Goal: Information Seeking & Learning: Check status

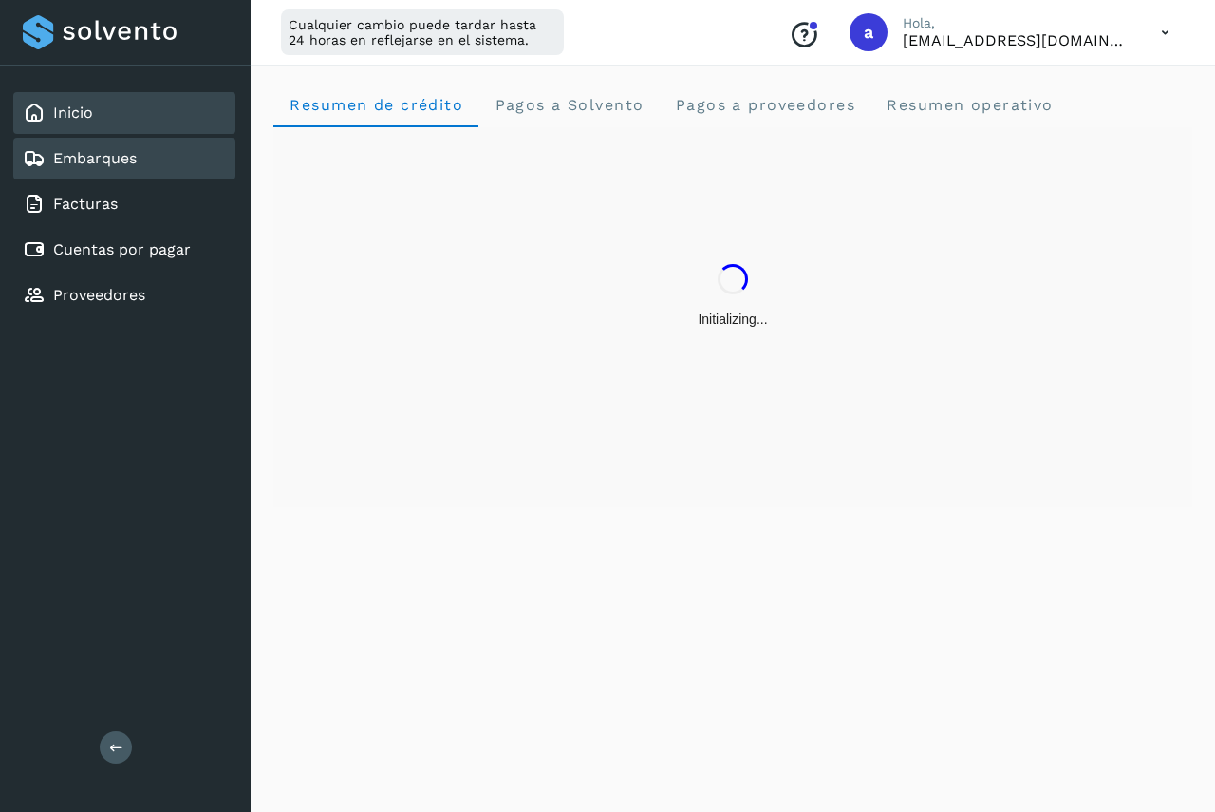
click at [101, 151] on link "Embarques" at bounding box center [95, 158] width 84 height 18
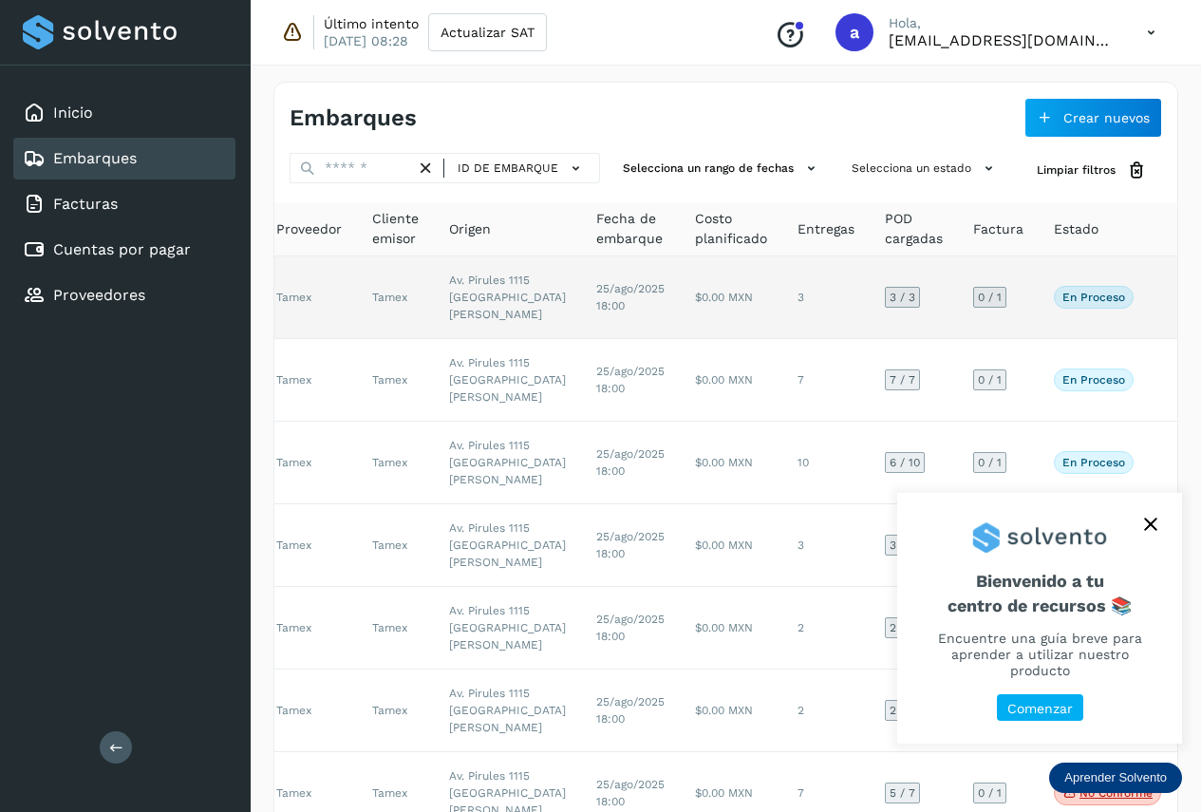
scroll to position [0, 152]
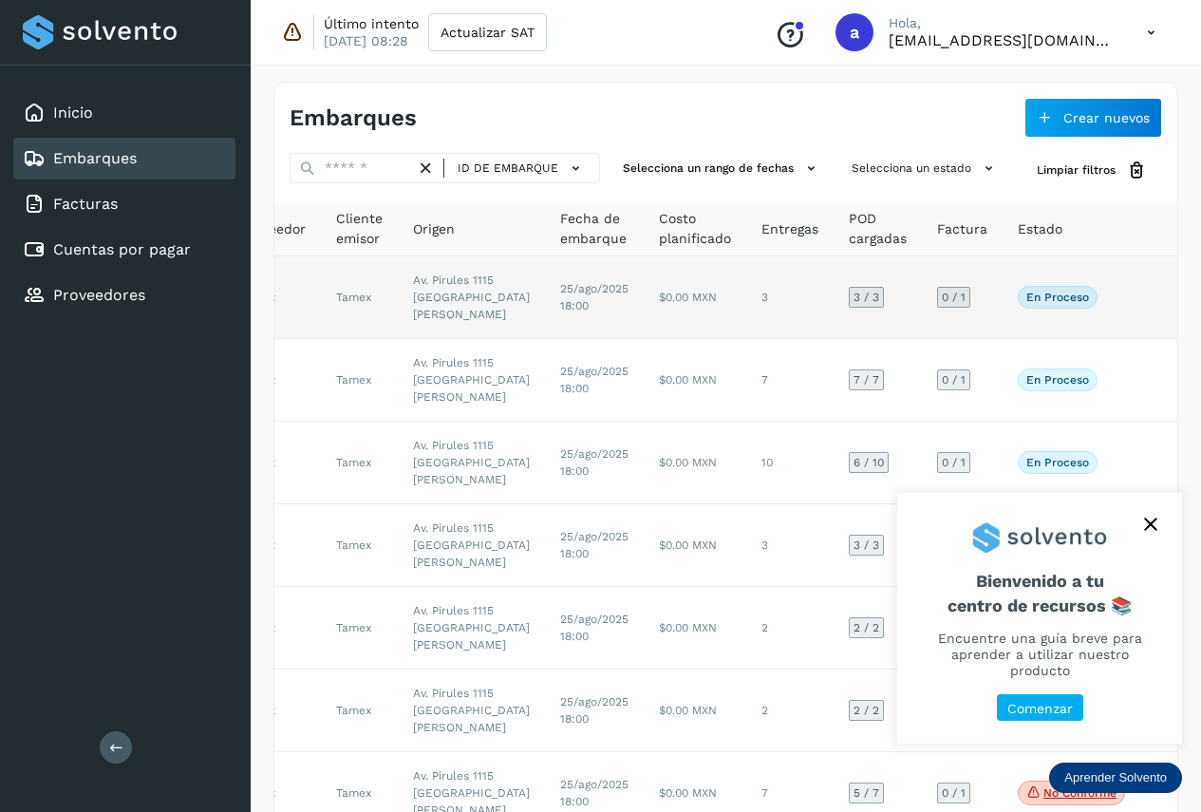
drag, startPoint x: 670, startPoint y: 359, endPoint x: 755, endPoint y: 359, distance: 84.5
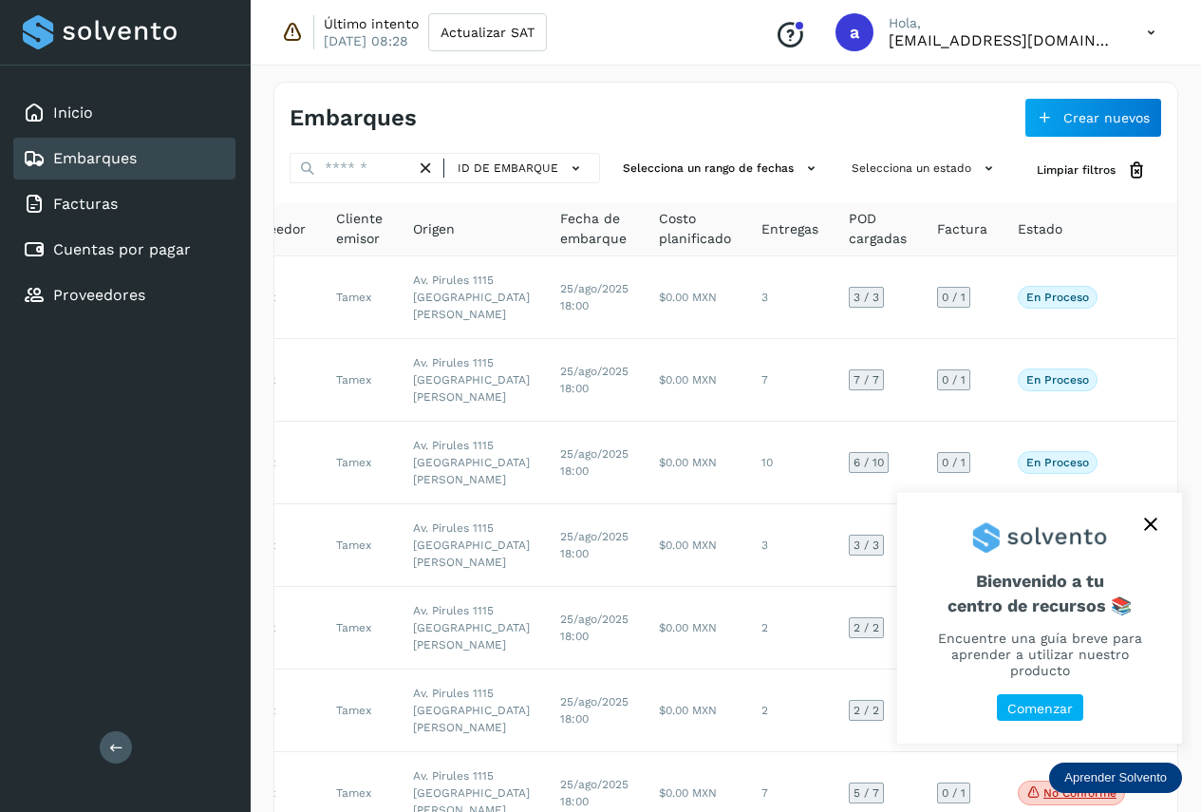
click at [1152, 531] on icon "close," at bounding box center [1150, 524] width 13 height 13
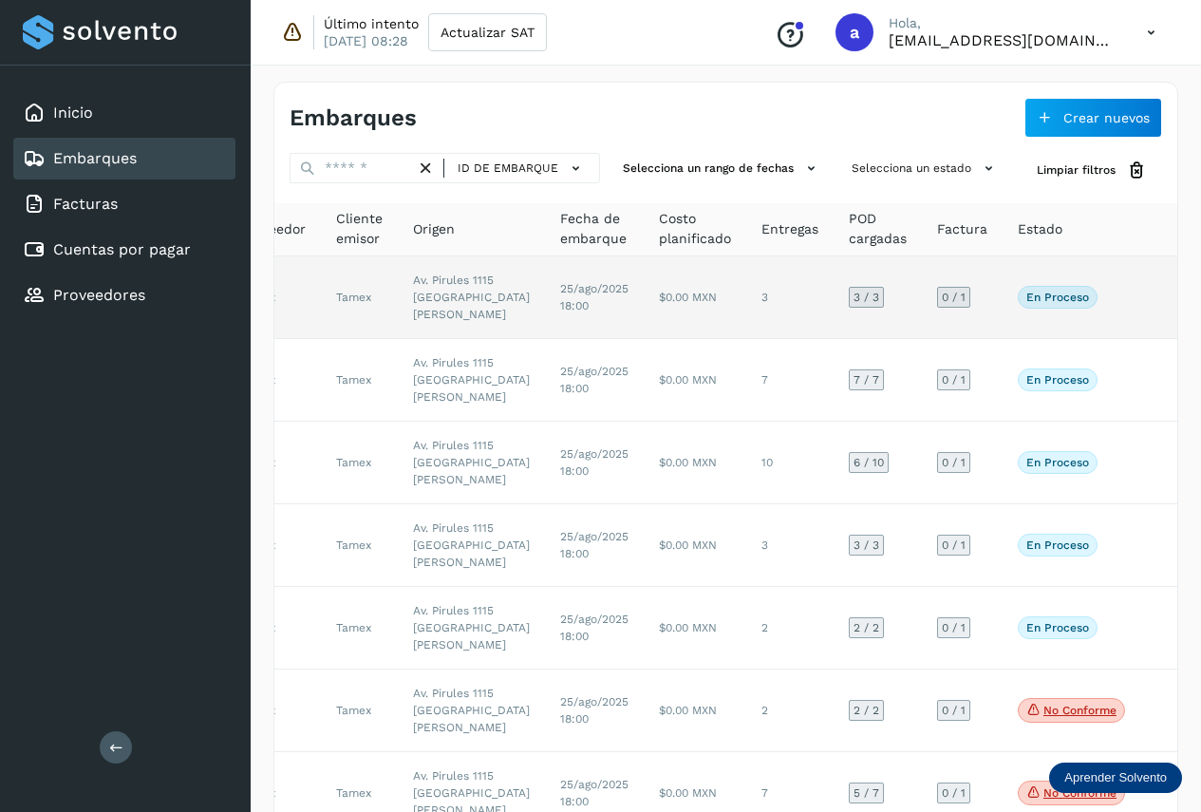
drag, startPoint x: 652, startPoint y: 352, endPoint x: 763, endPoint y: 352, distance: 110.2
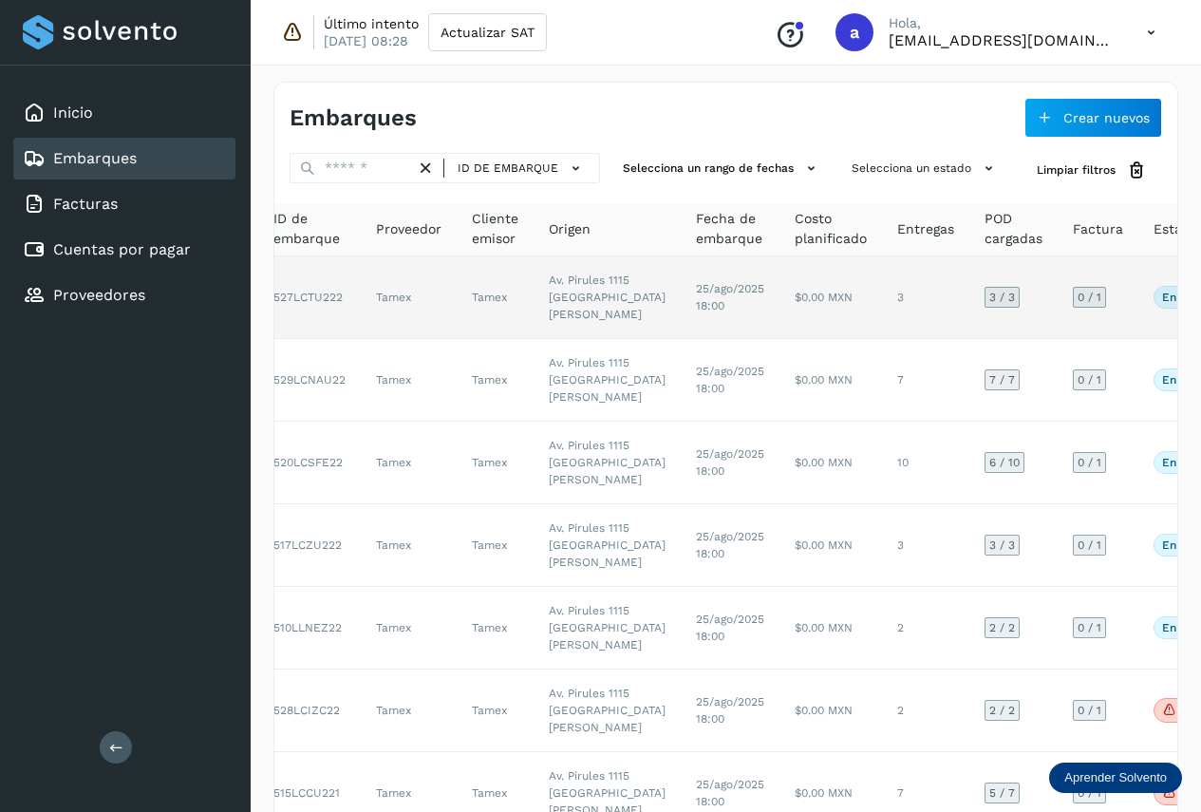
scroll to position [0, 0]
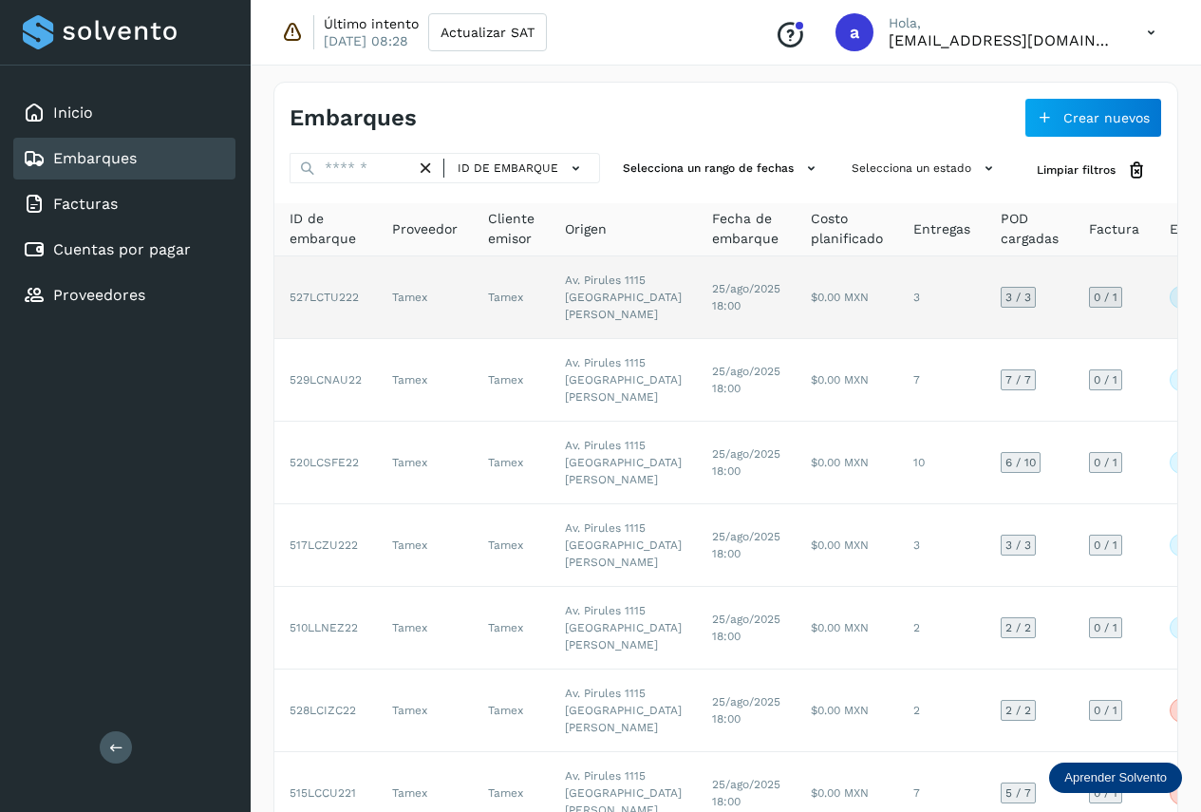
drag, startPoint x: 840, startPoint y: 361, endPoint x: 661, endPoint y: 356, distance: 179.5
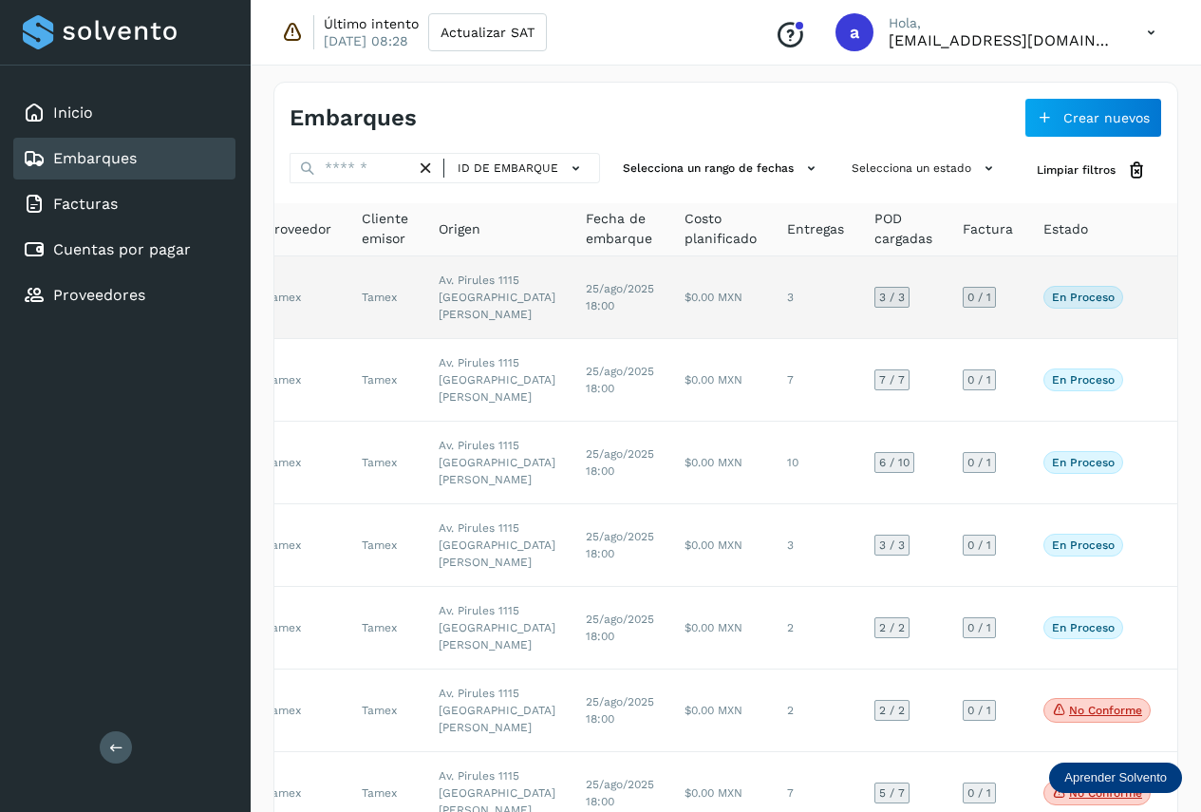
scroll to position [0, 152]
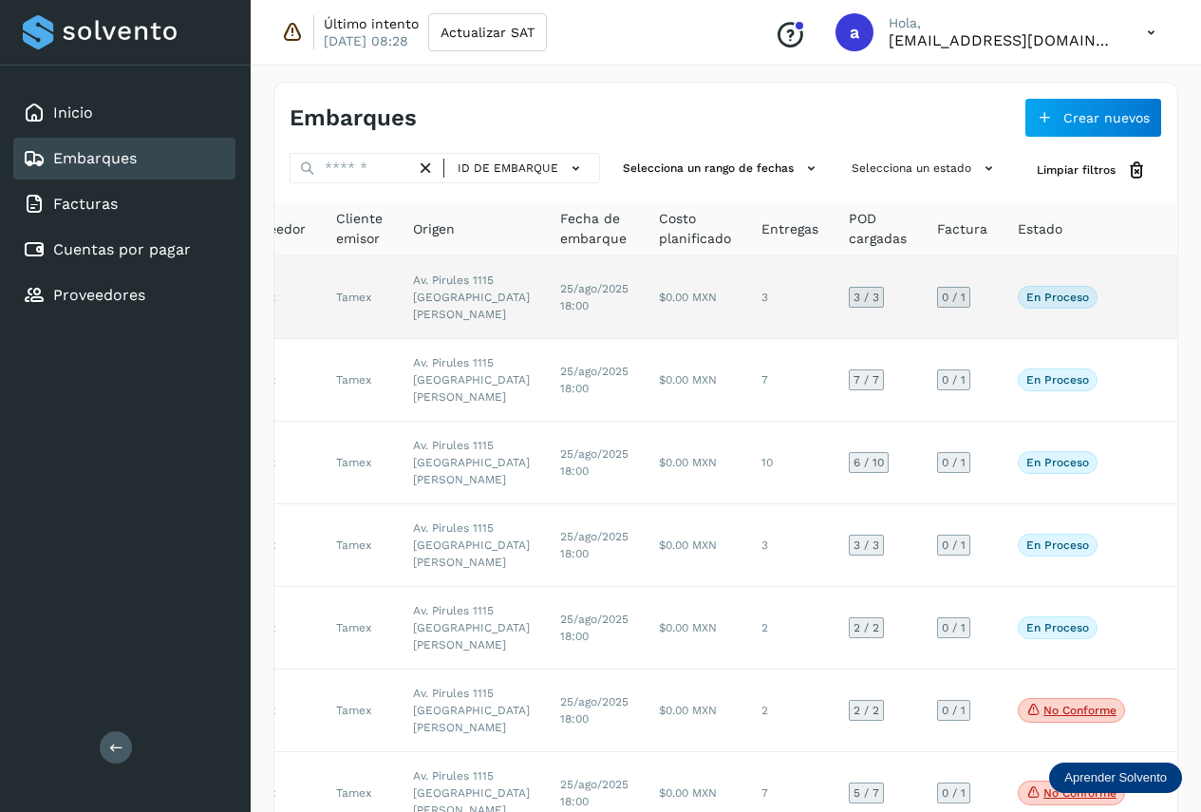
drag, startPoint x: 660, startPoint y: 358, endPoint x: 755, endPoint y: 365, distance: 95.2
click at [746, 323] on td "3" at bounding box center [789, 297] width 87 height 83
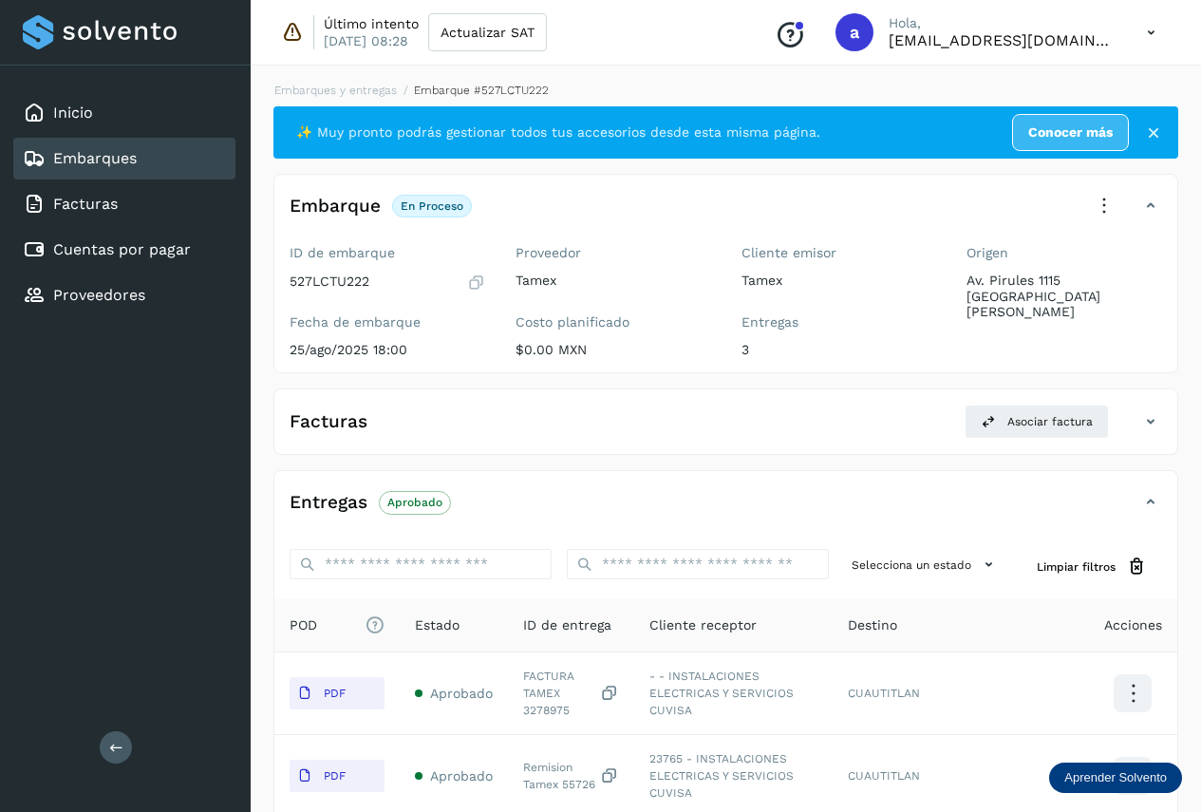
click at [92, 155] on link "Embarques" at bounding box center [95, 158] width 84 height 18
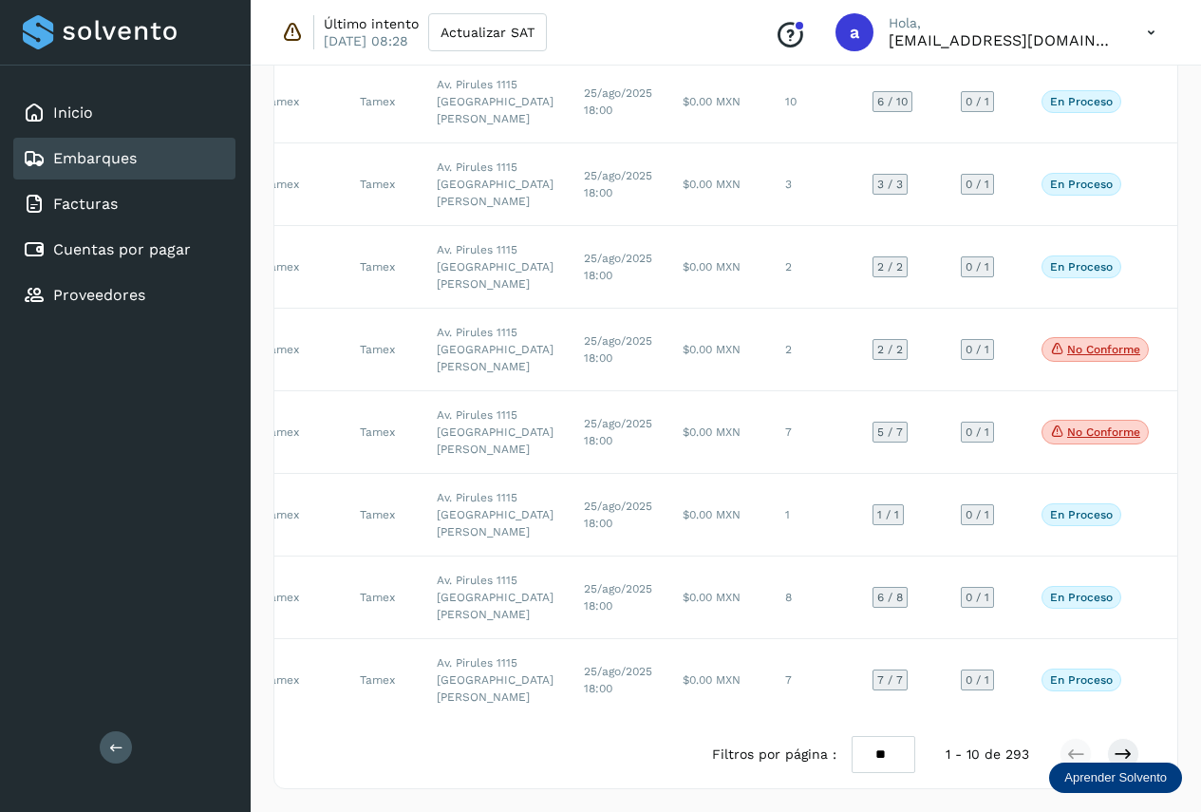
scroll to position [0, 152]
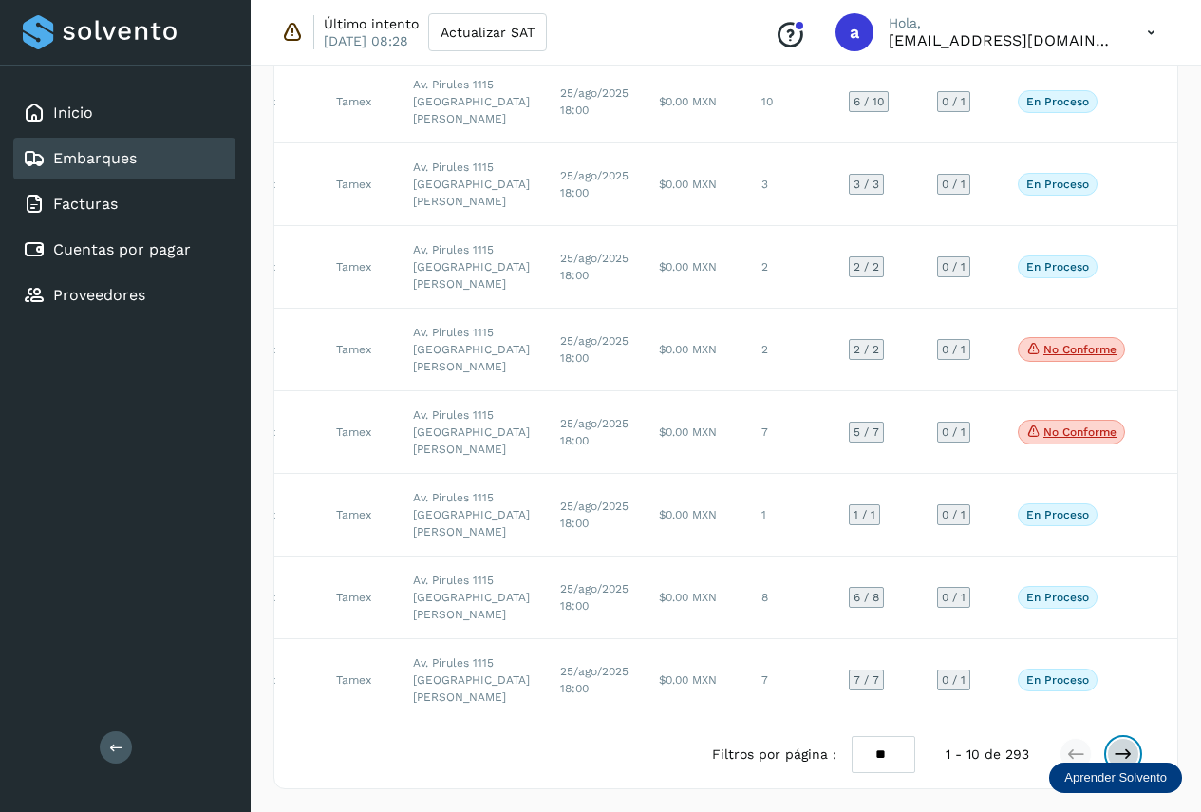
click at [1124, 751] on icon at bounding box center [1123, 753] width 19 height 19
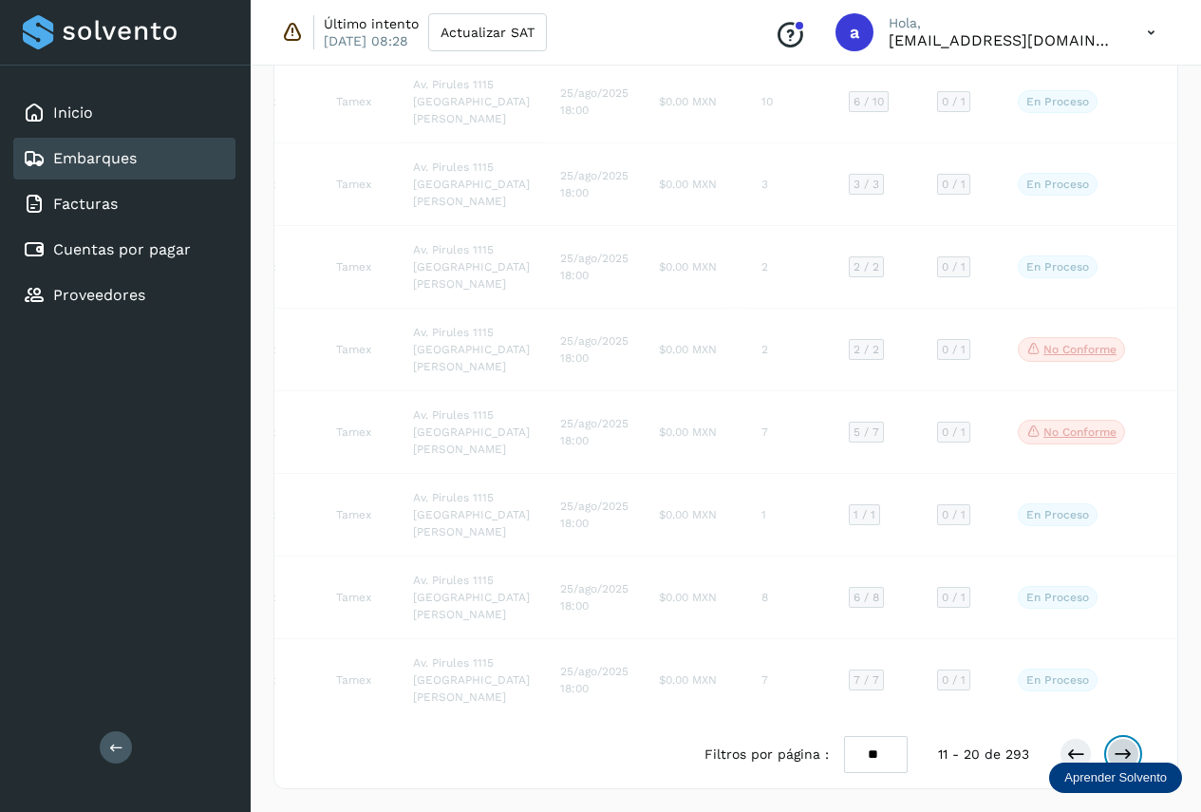
click at [1124, 751] on icon at bounding box center [1123, 753] width 19 height 19
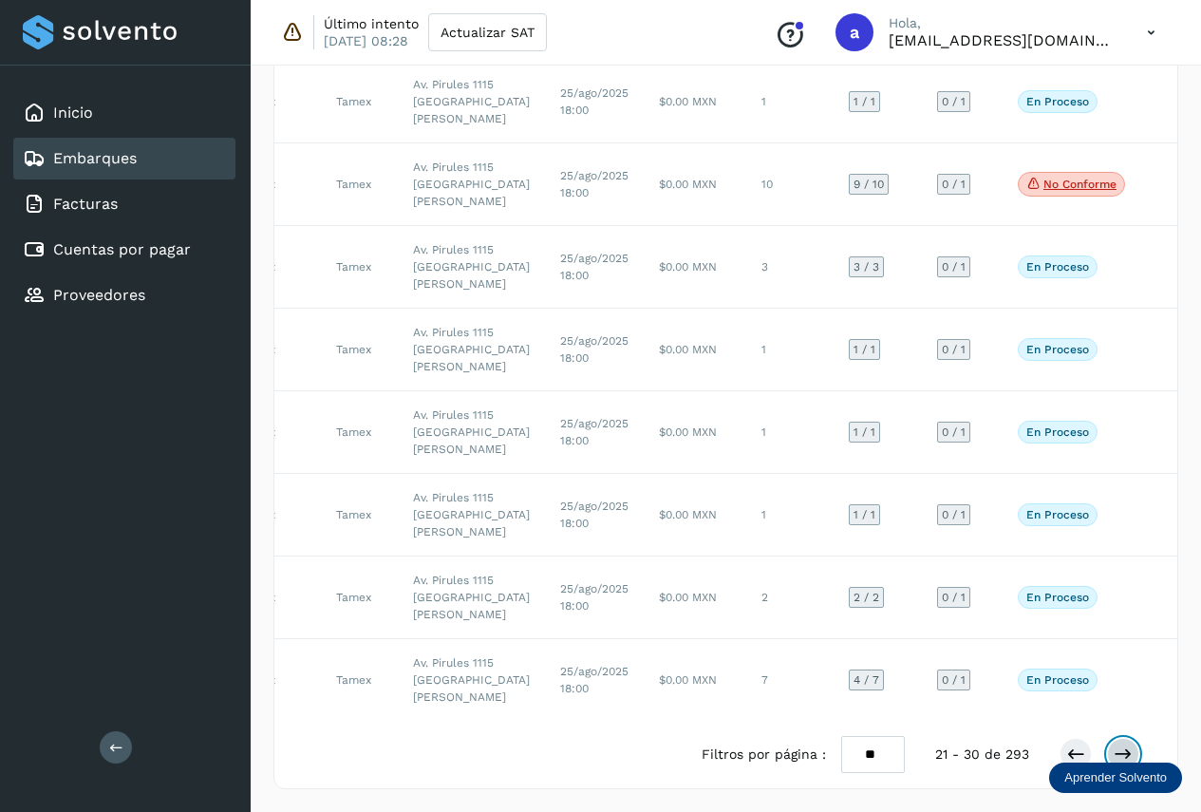
click at [1124, 751] on icon at bounding box center [1123, 753] width 19 height 19
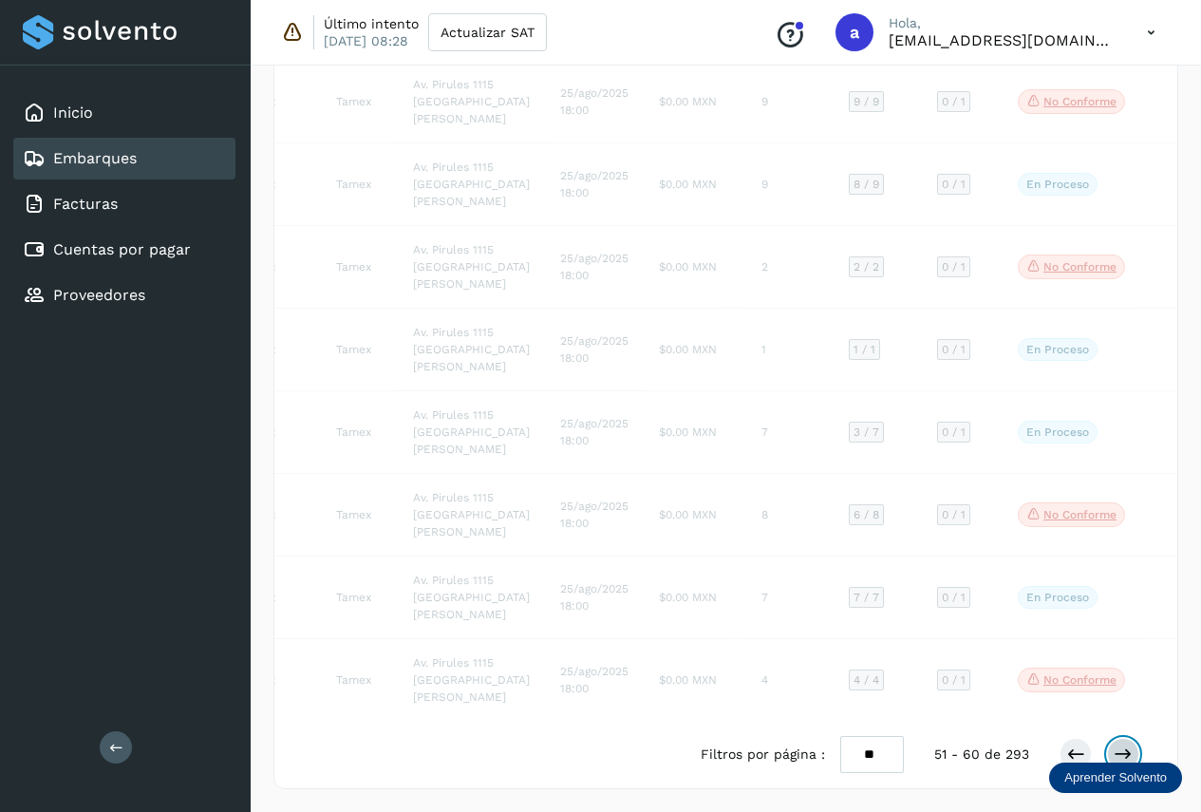
scroll to position [888, 0]
click at [1123, 751] on icon at bounding box center [1123, 753] width 19 height 19
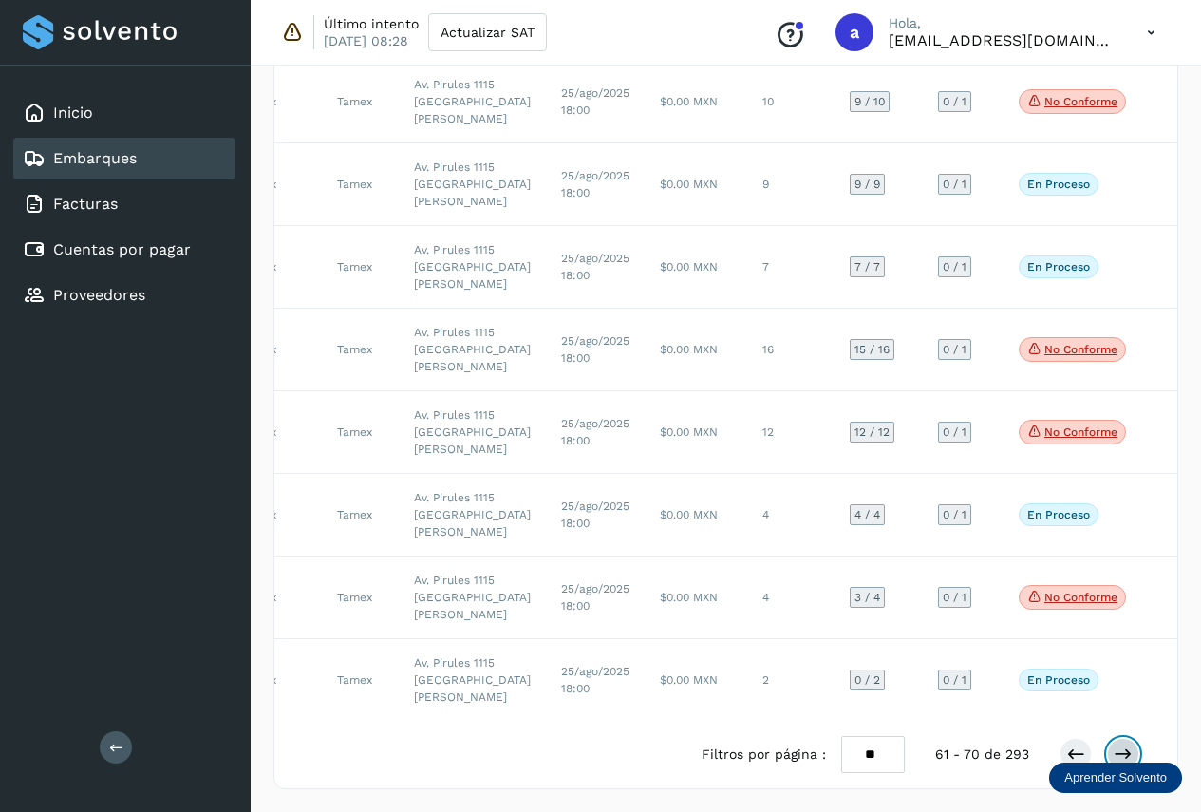
click at [1123, 751] on icon at bounding box center [1123, 753] width 19 height 19
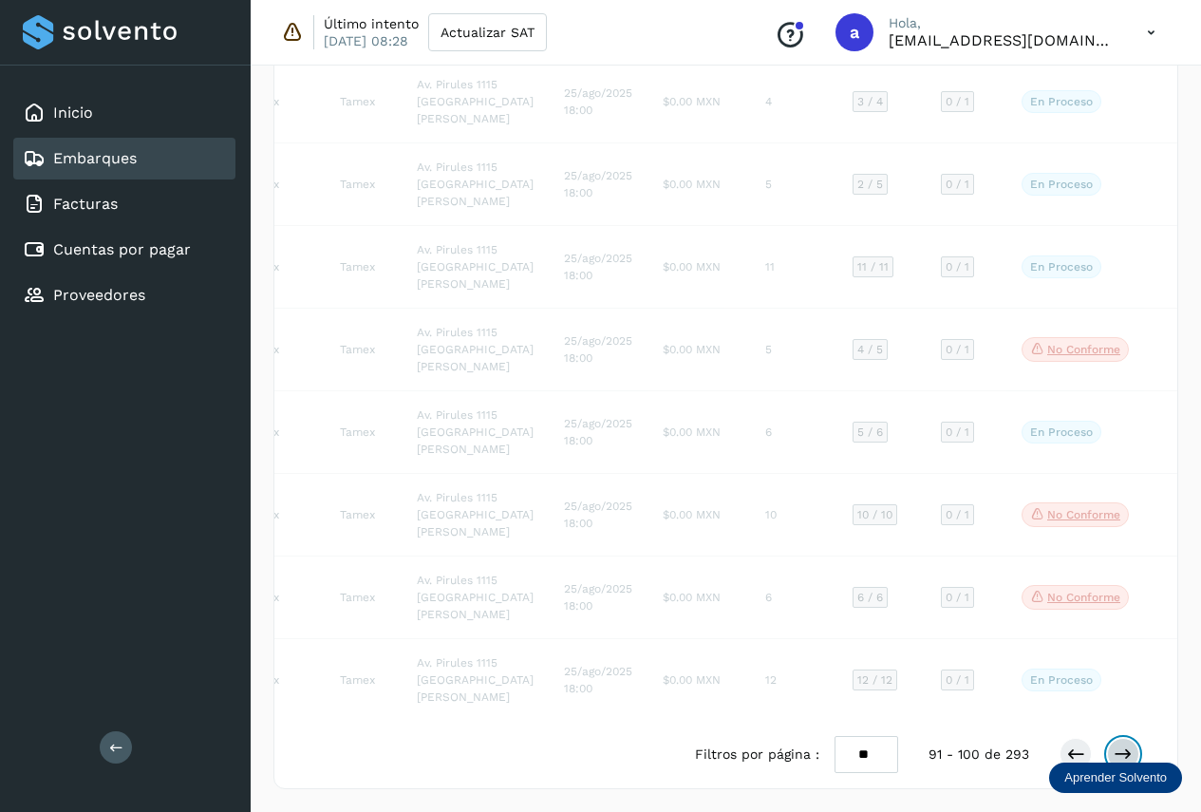
click at [1123, 751] on icon at bounding box center [1123, 753] width 19 height 19
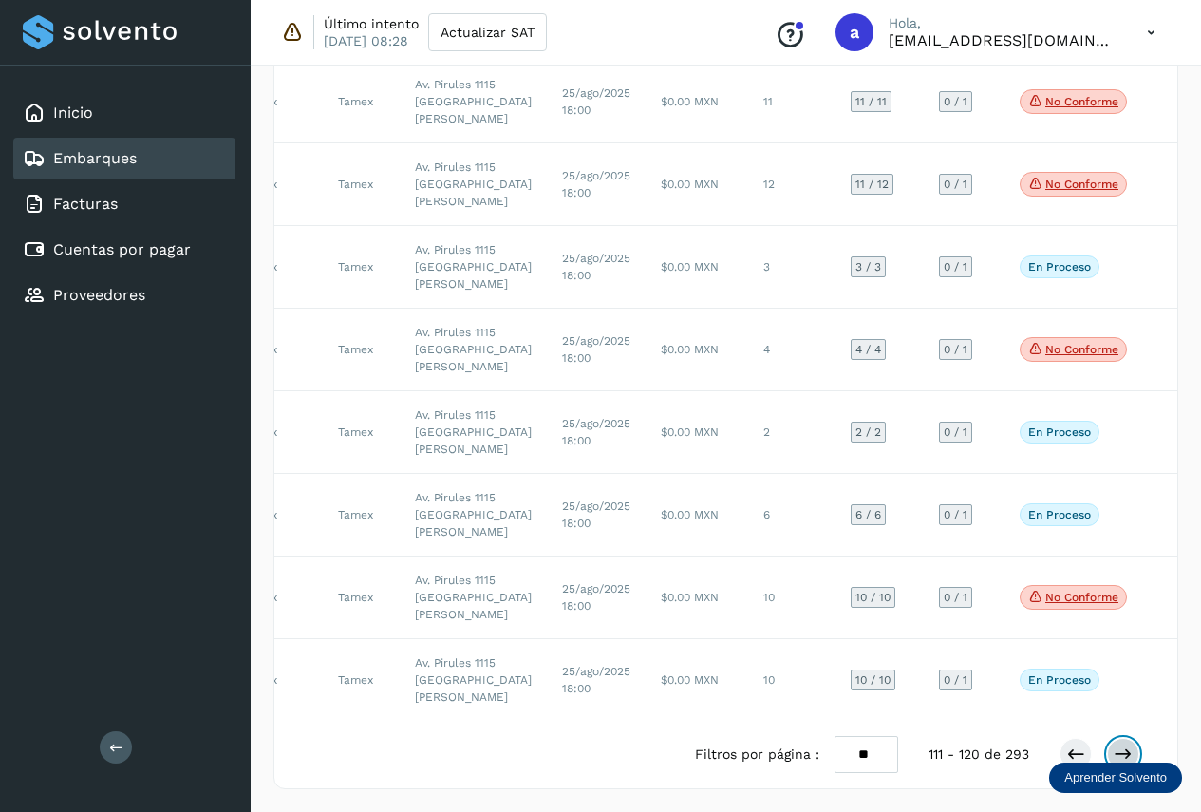
click at [1123, 751] on icon at bounding box center [1123, 753] width 19 height 19
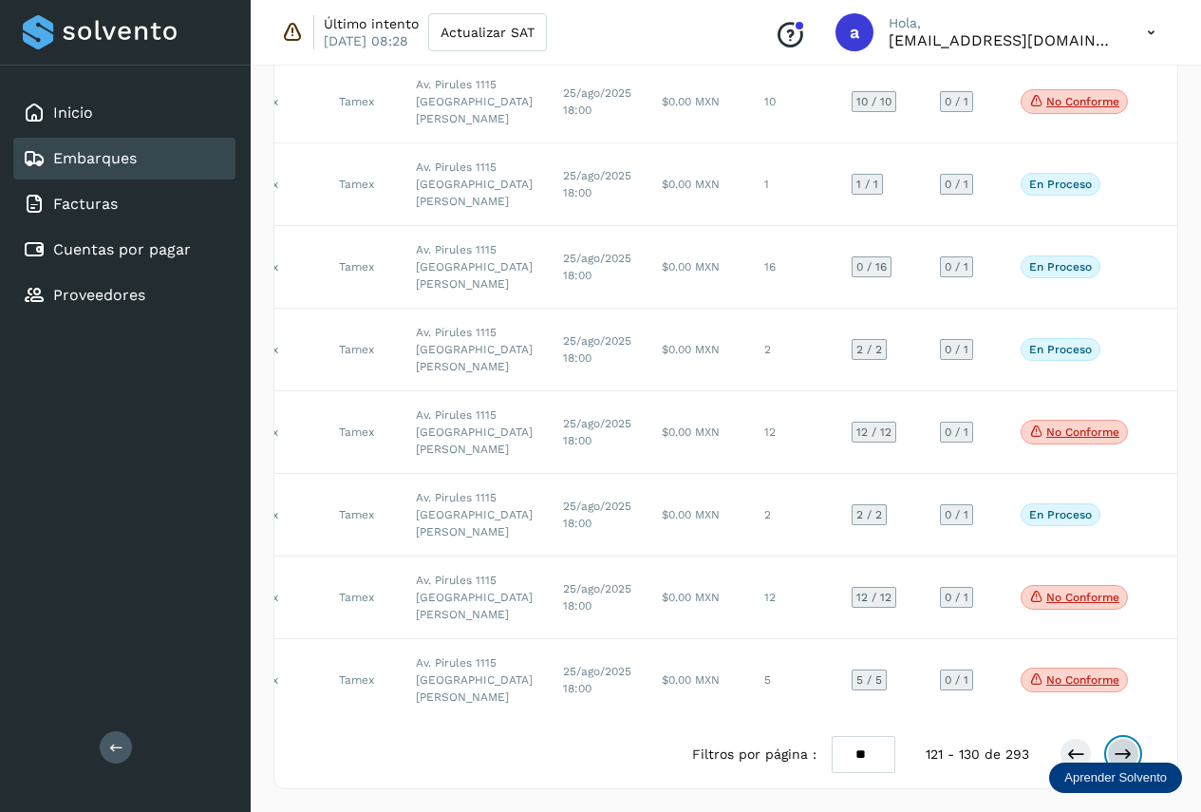
click at [1123, 751] on icon at bounding box center [1123, 753] width 19 height 19
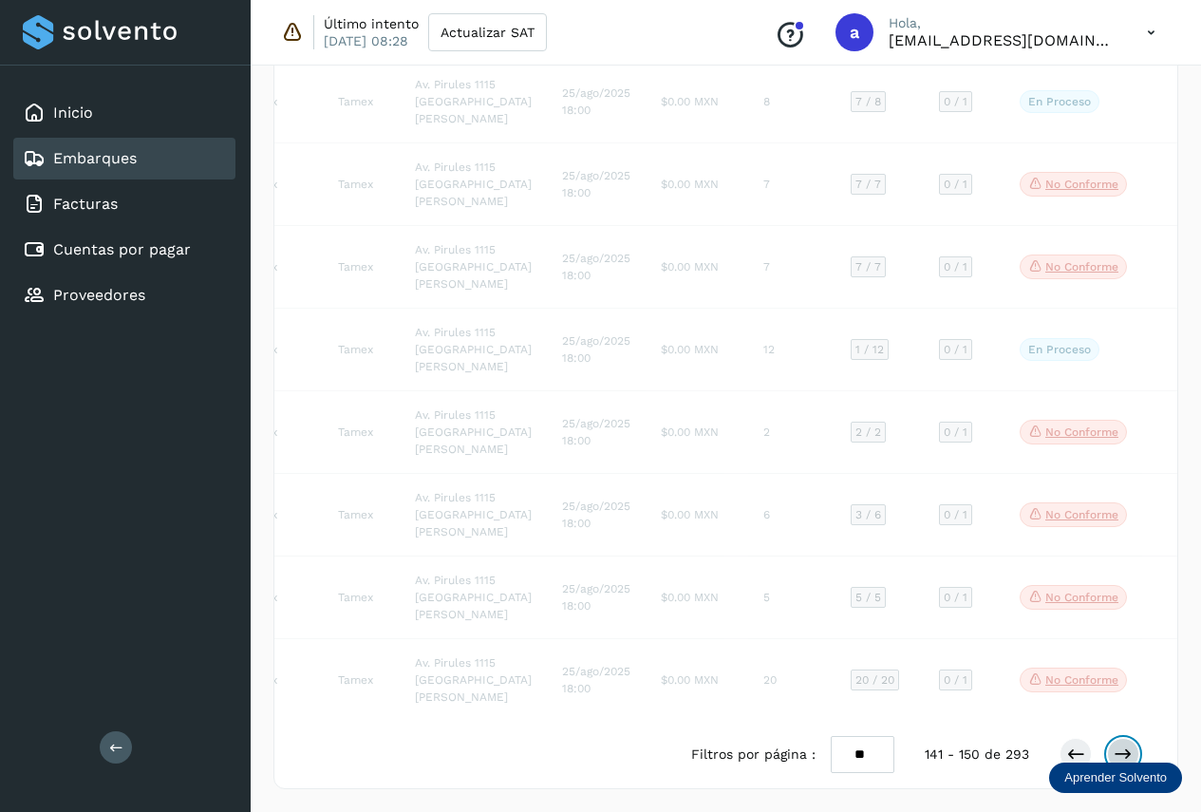
click at [1123, 751] on icon at bounding box center [1123, 753] width 19 height 19
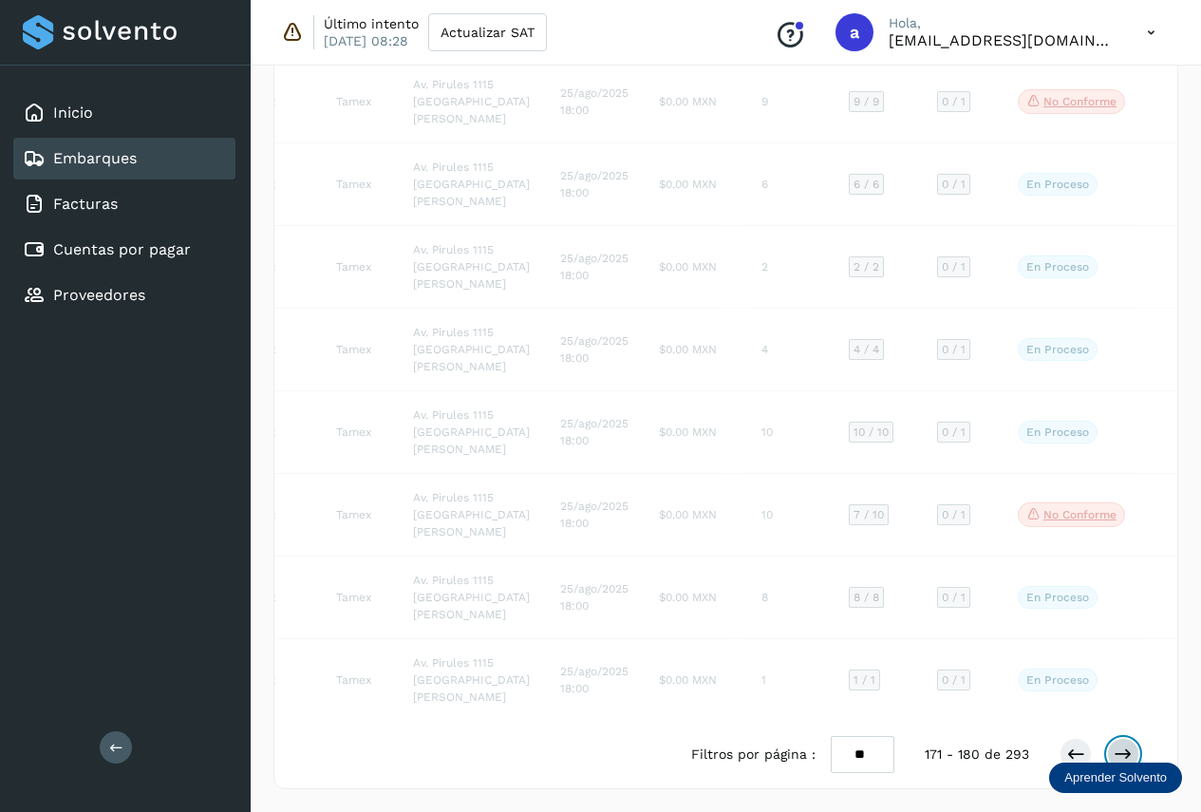
click at [1123, 751] on icon at bounding box center [1123, 753] width 19 height 19
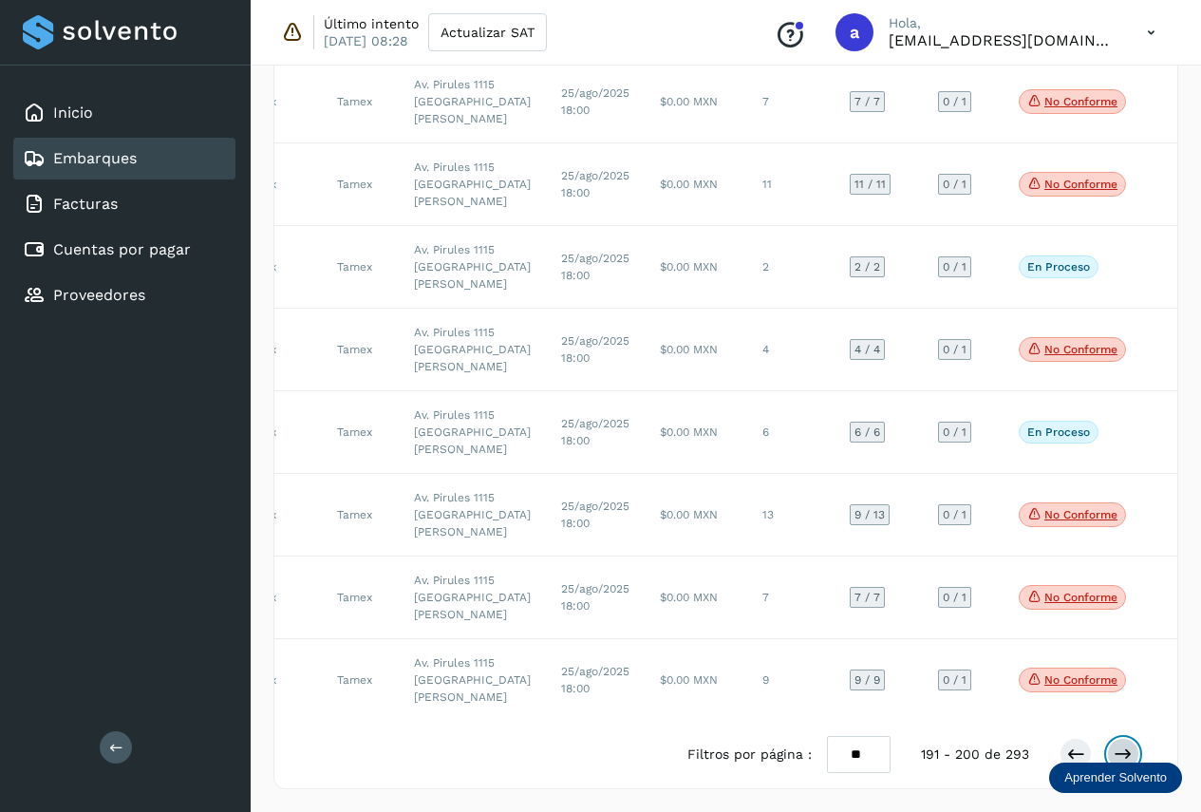
click at [1123, 751] on icon at bounding box center [1123, 753] width 19 height 19
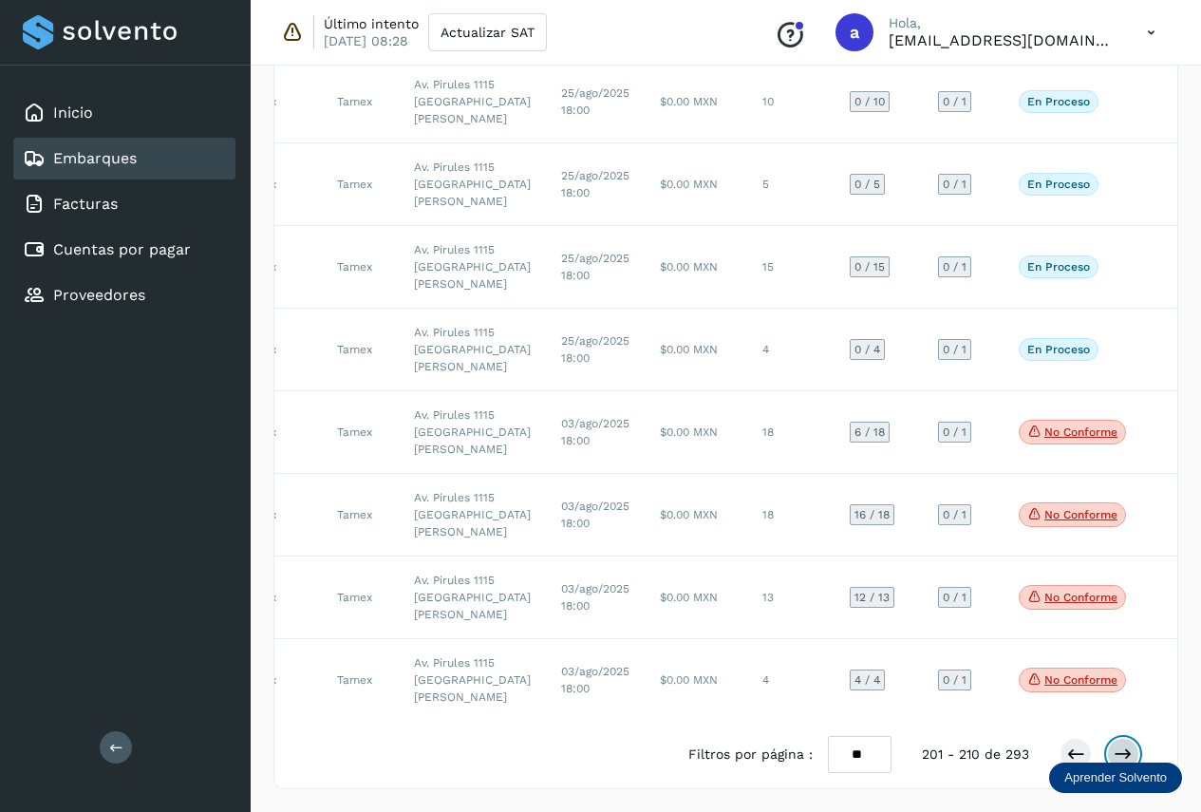
click at [1123, 751] on icon at bounding box center [1123, 753] width 19 height 19
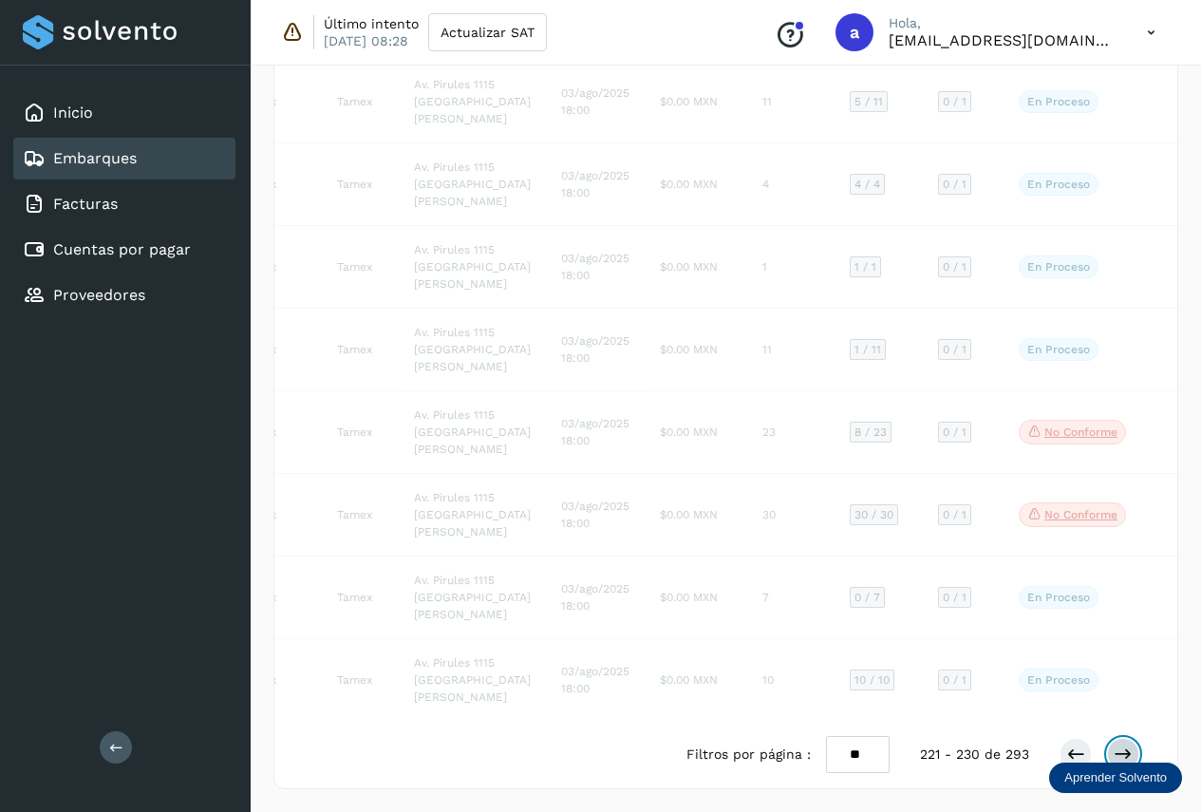
click at [1123, 751] on icon at bounding box center [1123, 753] width 19 height 19
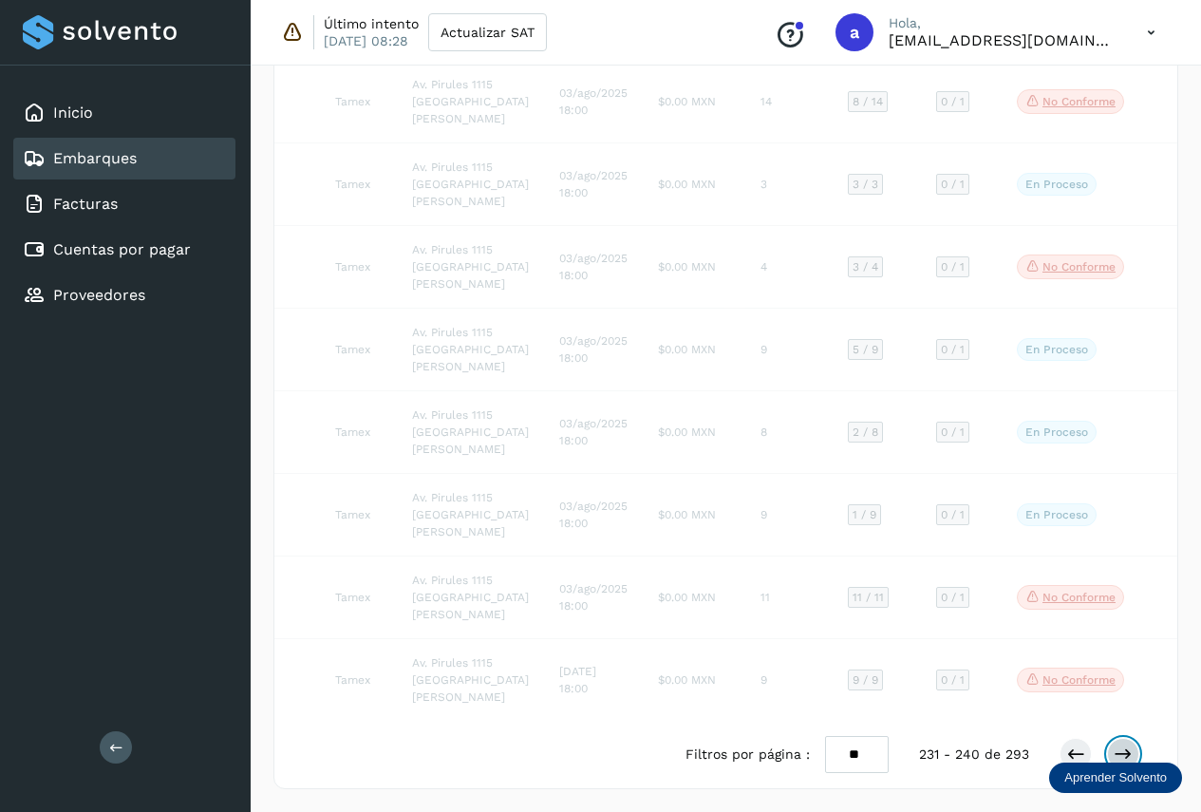
scroll to position [888, 0]
click at [1123, 751] on icon at bounding box center [1123, 753] width 19 height 19
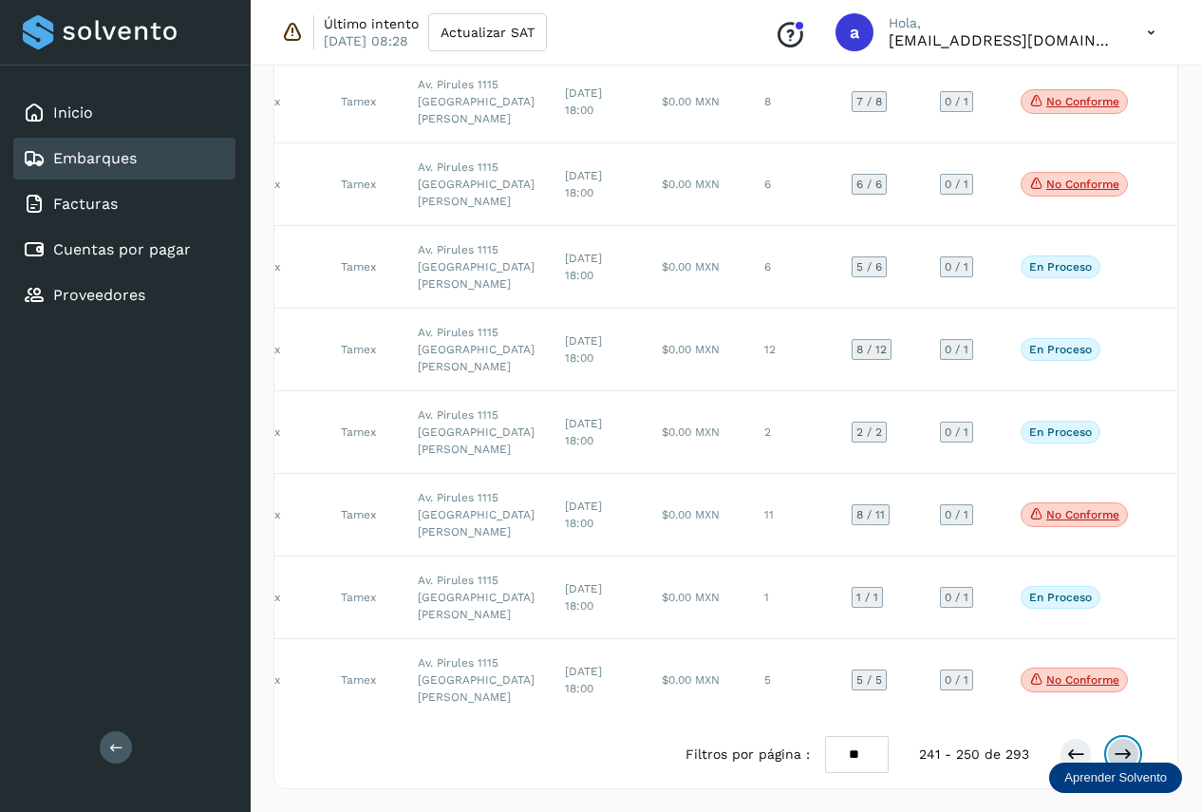
click at [1123, 751] on icon at bounding box center [1123, 753] width 19 height 19
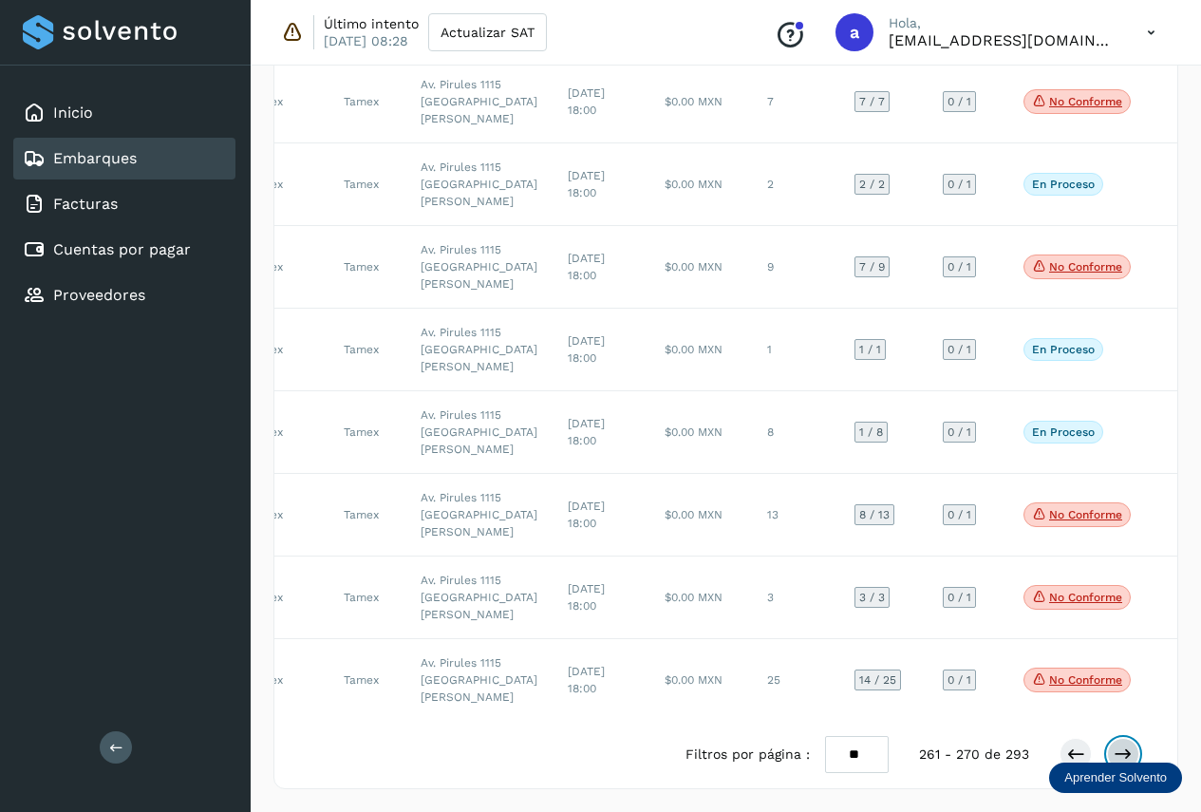
click at [1123, 751] on icon at bounding box center [1123, 753] width 19 height 19
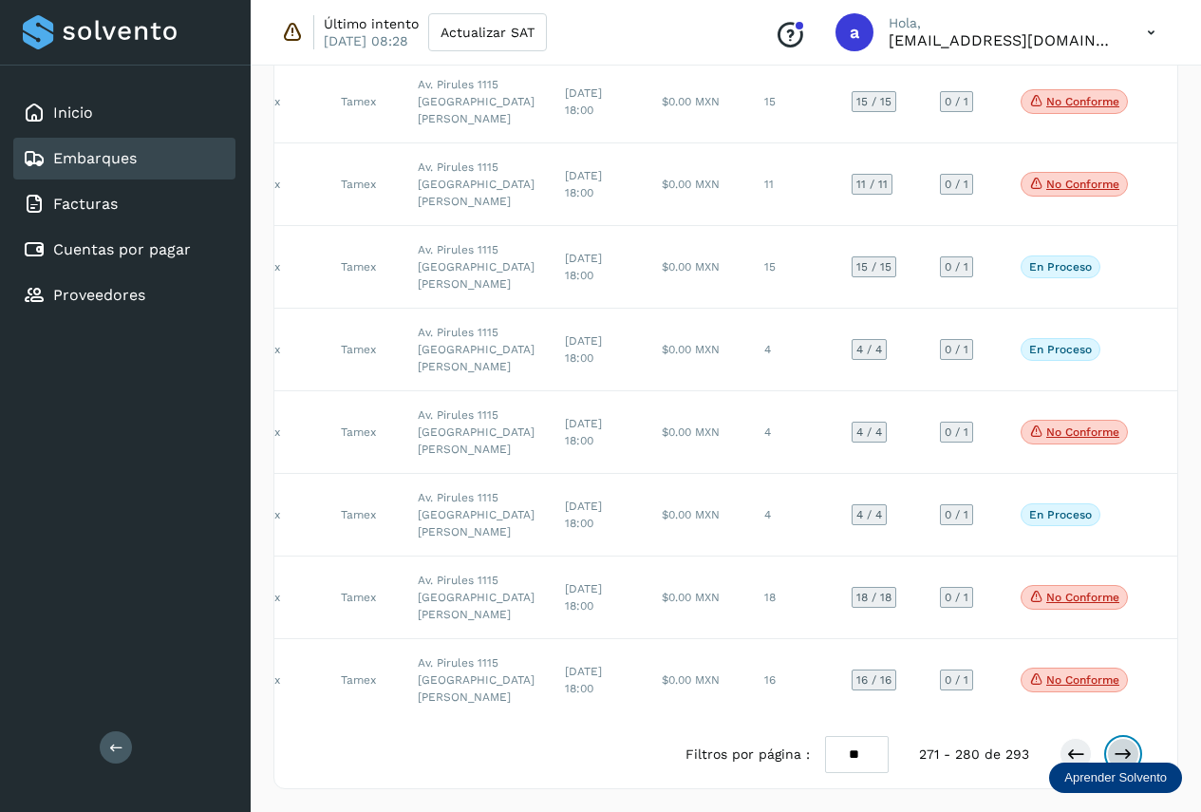
click at [1123, 751] on icon at bounding box center [1123, 753] width 19 height 19
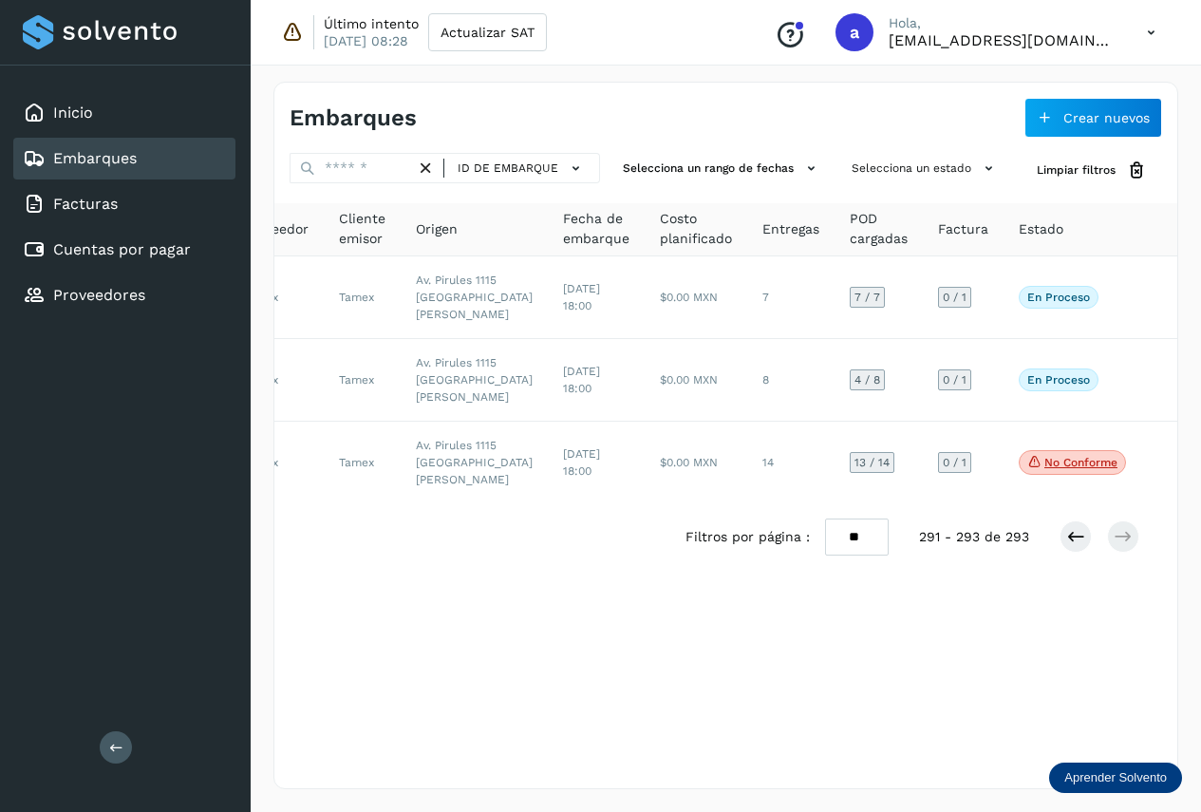
scroll to position [0, 128]
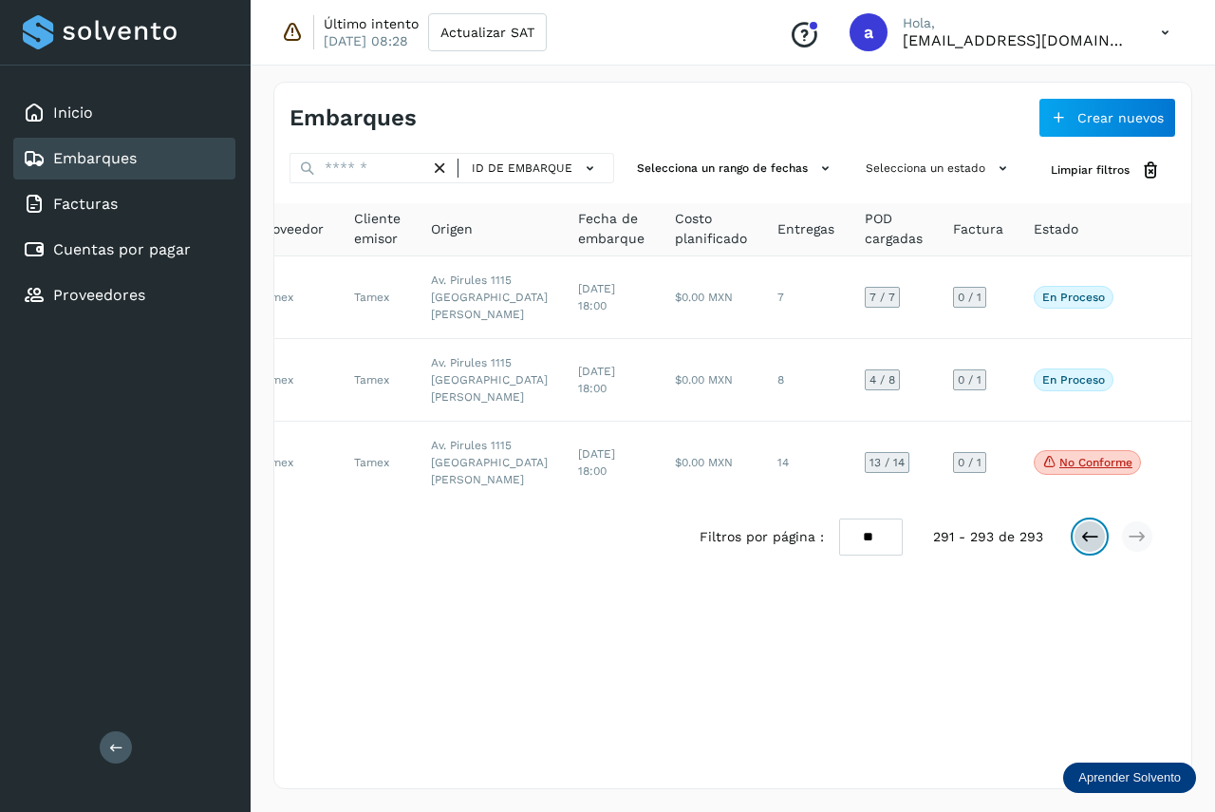
click at [1091, 546] on icon at bounding box center [1090, 536] width 19 height 19
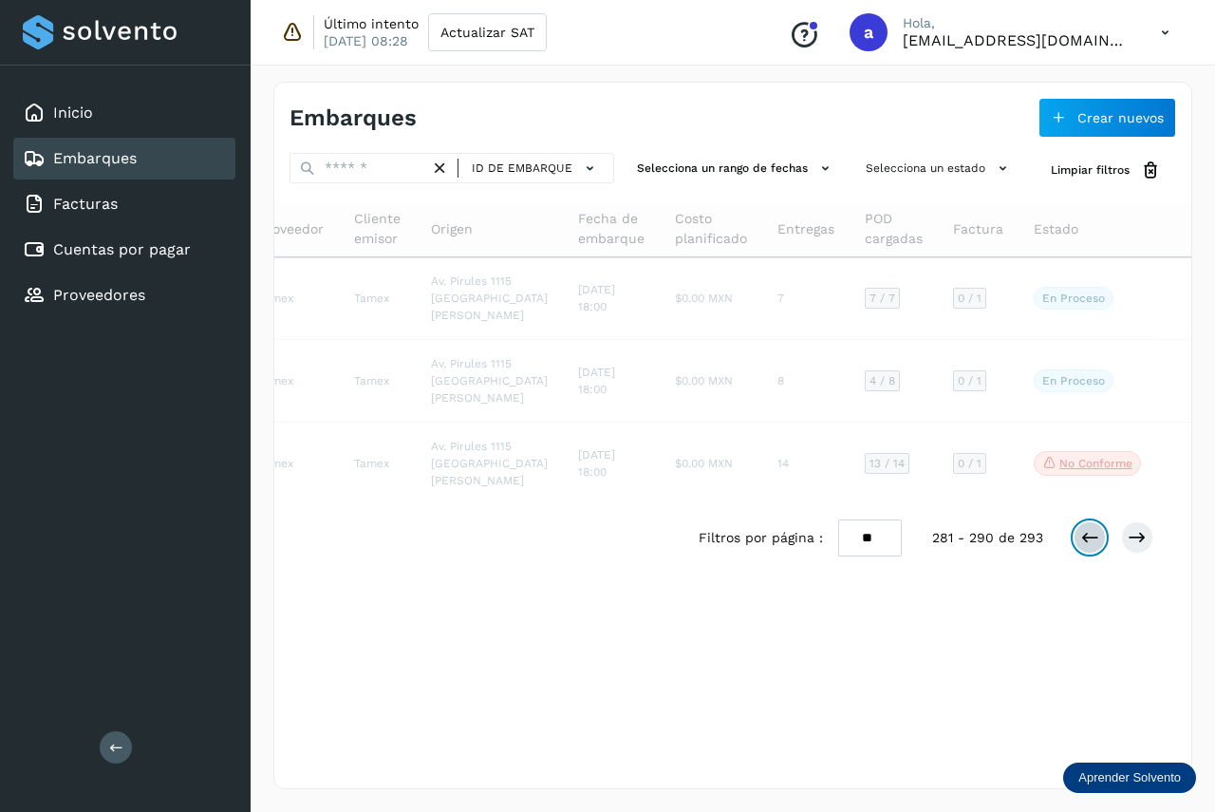
click at [1091, 547] on icon at bounding box center [1090, 537] width 19 height 19
click at [1091, 572] on div "ID de embarque Proveedor Cliente emisor Origen Fecha de embarque Costo planific…" at bounding box center [732, 387] width 917 height 368
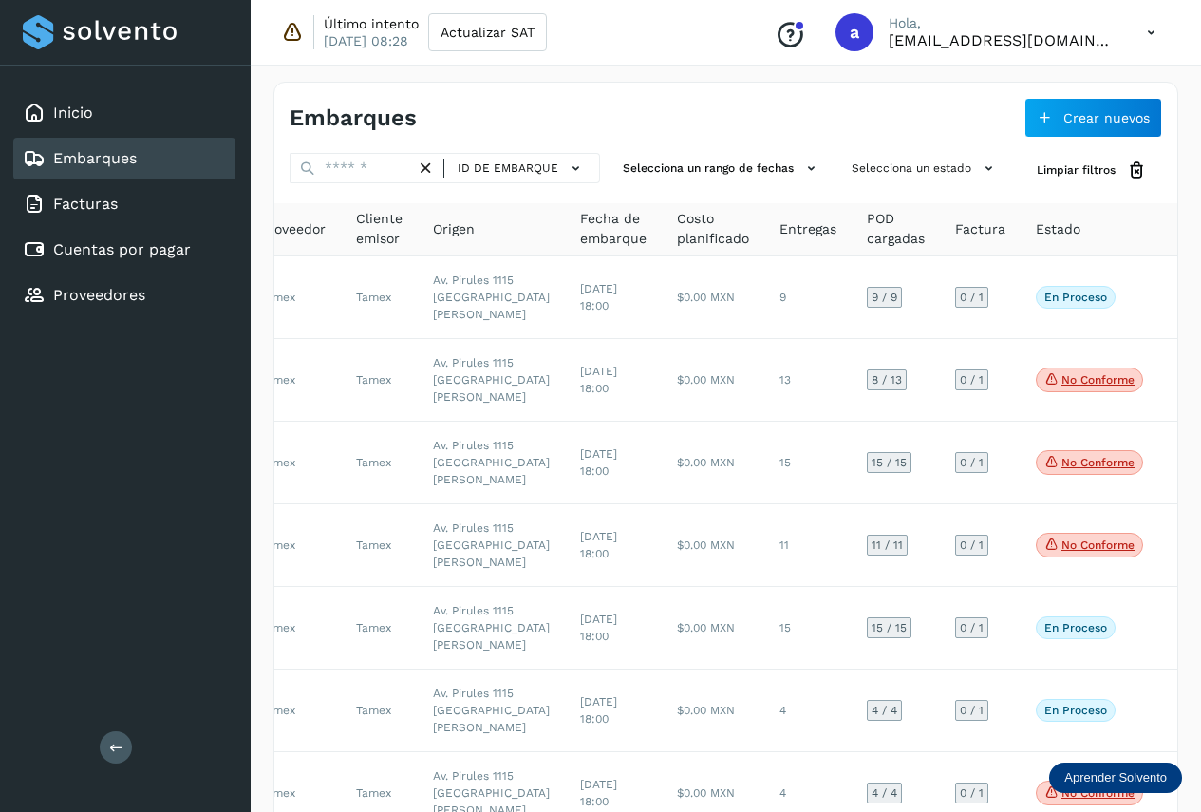
click at [1158, 587] on td at bounding box center [1173, 545] width 30 height 83
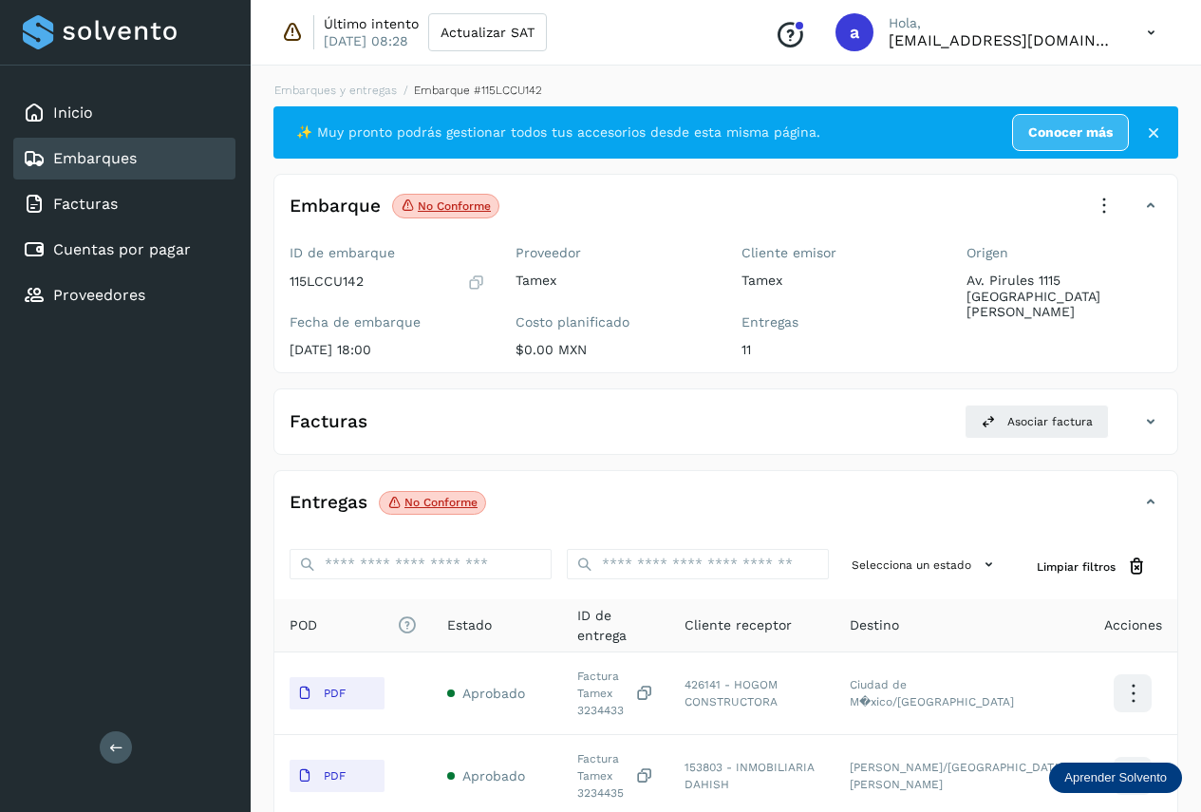
click at [181, 160] on div "Embarques" at bounding box center [124, 159] width 222 height 42
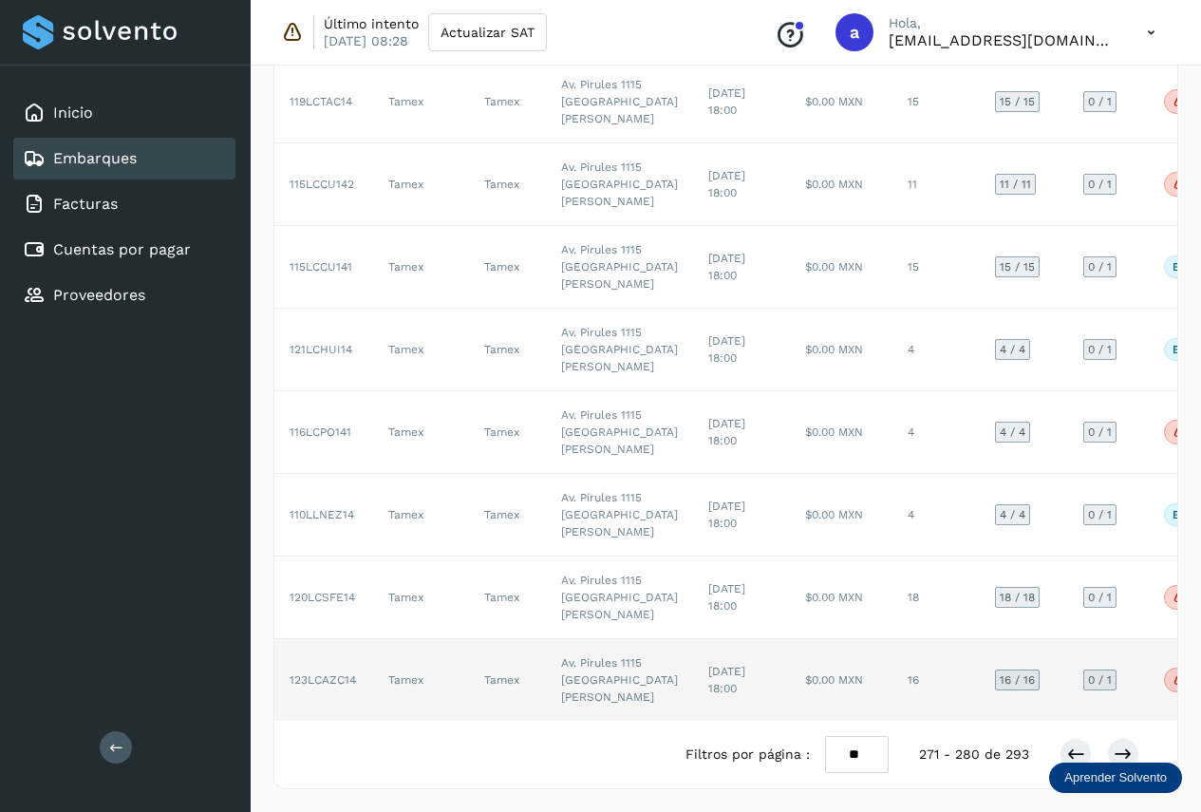
scroll to position [888, 0]
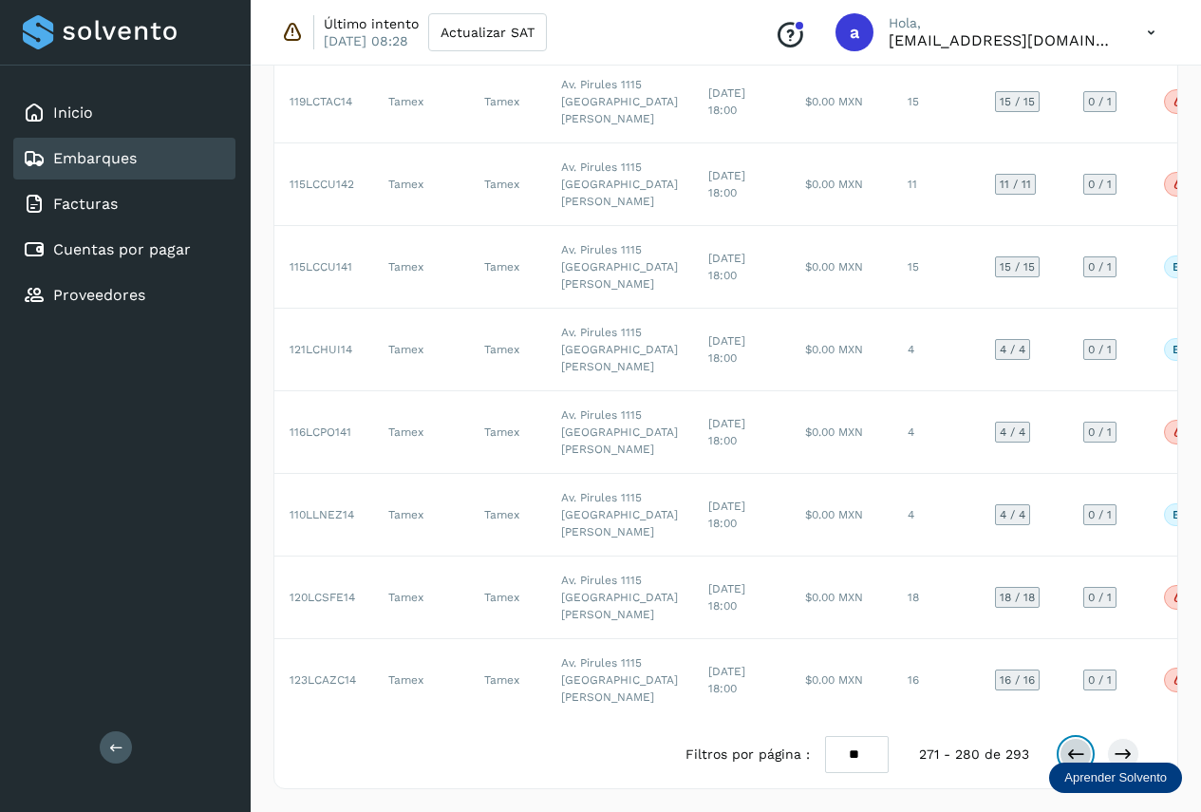
click at [1069, 756] on icon at bounding box center [1075, 753] width 19 height 19
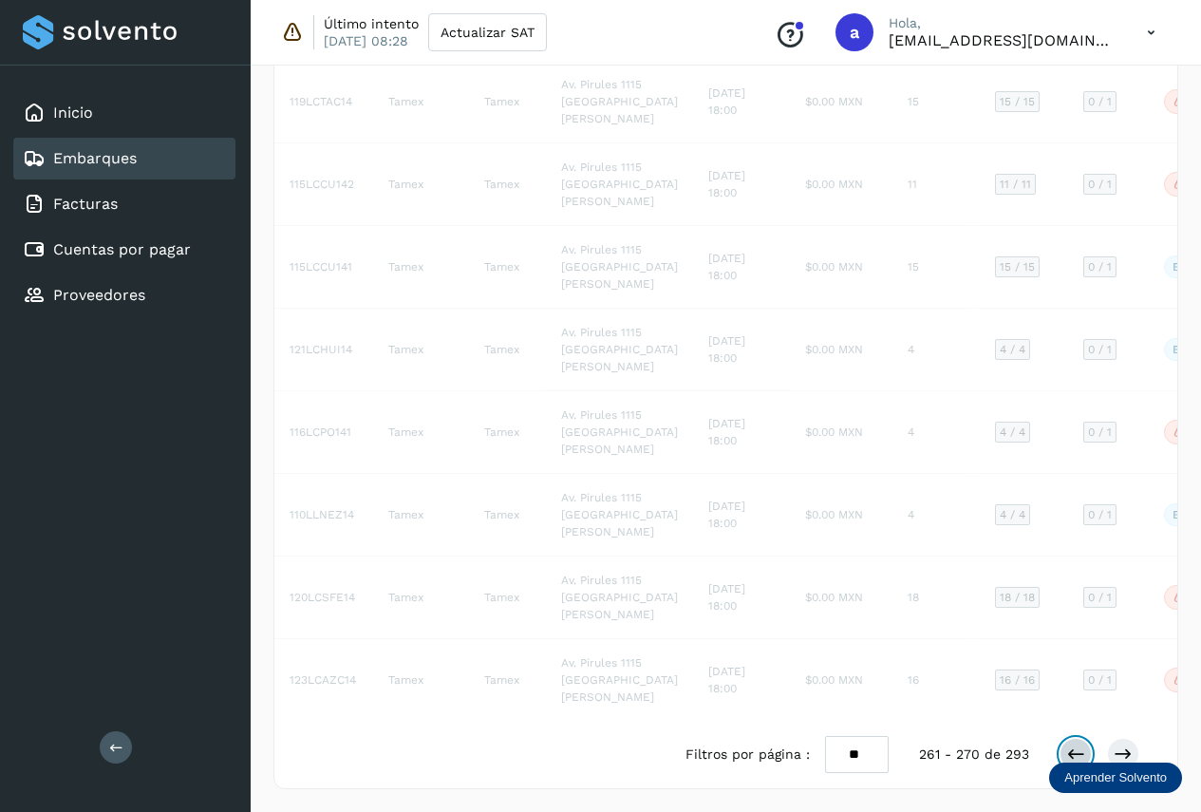
click at [1069, 756] on icon at bounding box center [1075, 753] width 19 height 19
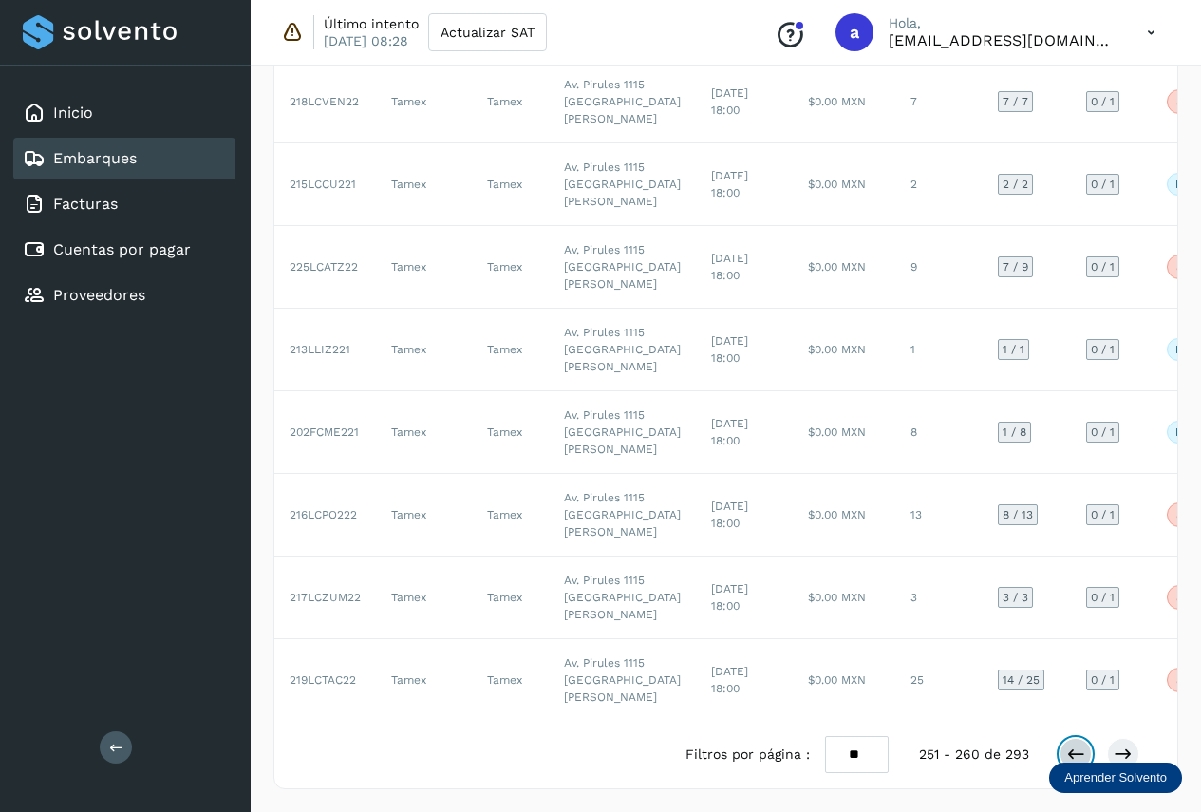
click at [1069, 756] on icon at bounding box center [1075, 753] width 19 height 19
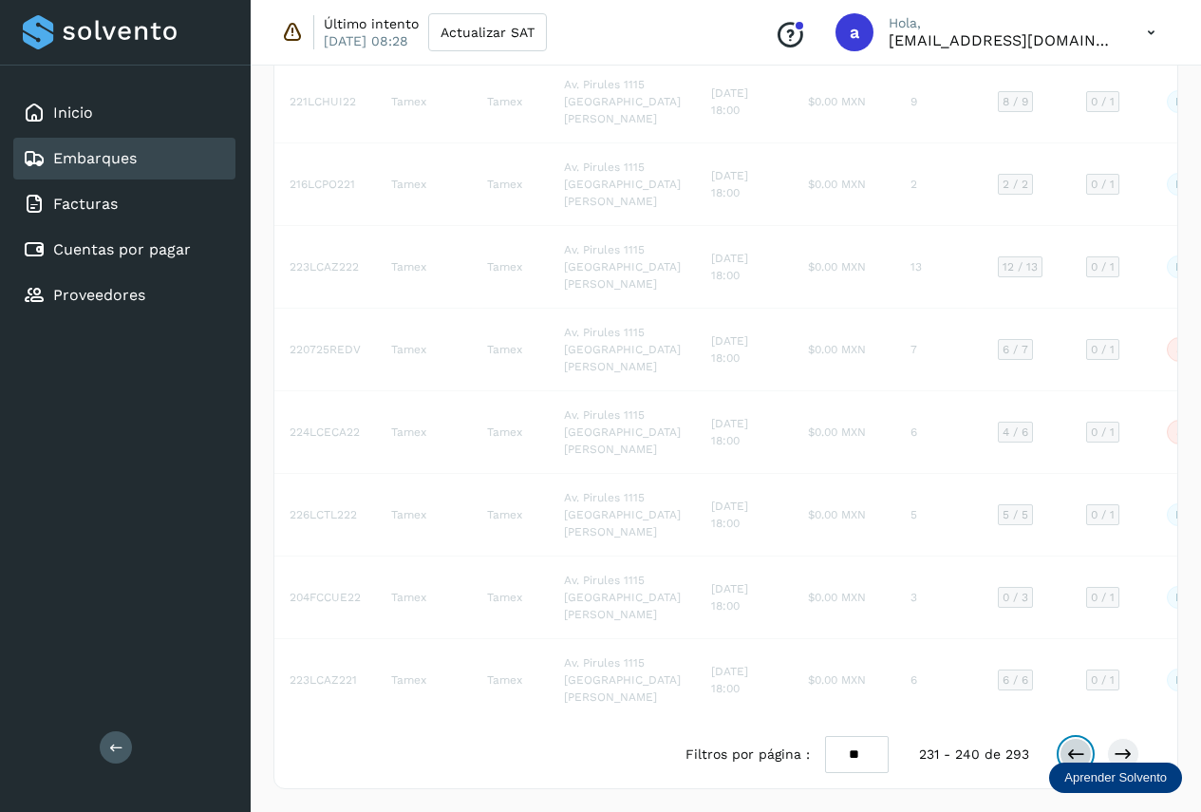
click at [1069, 756] on icon at bounding box center [1075, 753] width 19 height 19
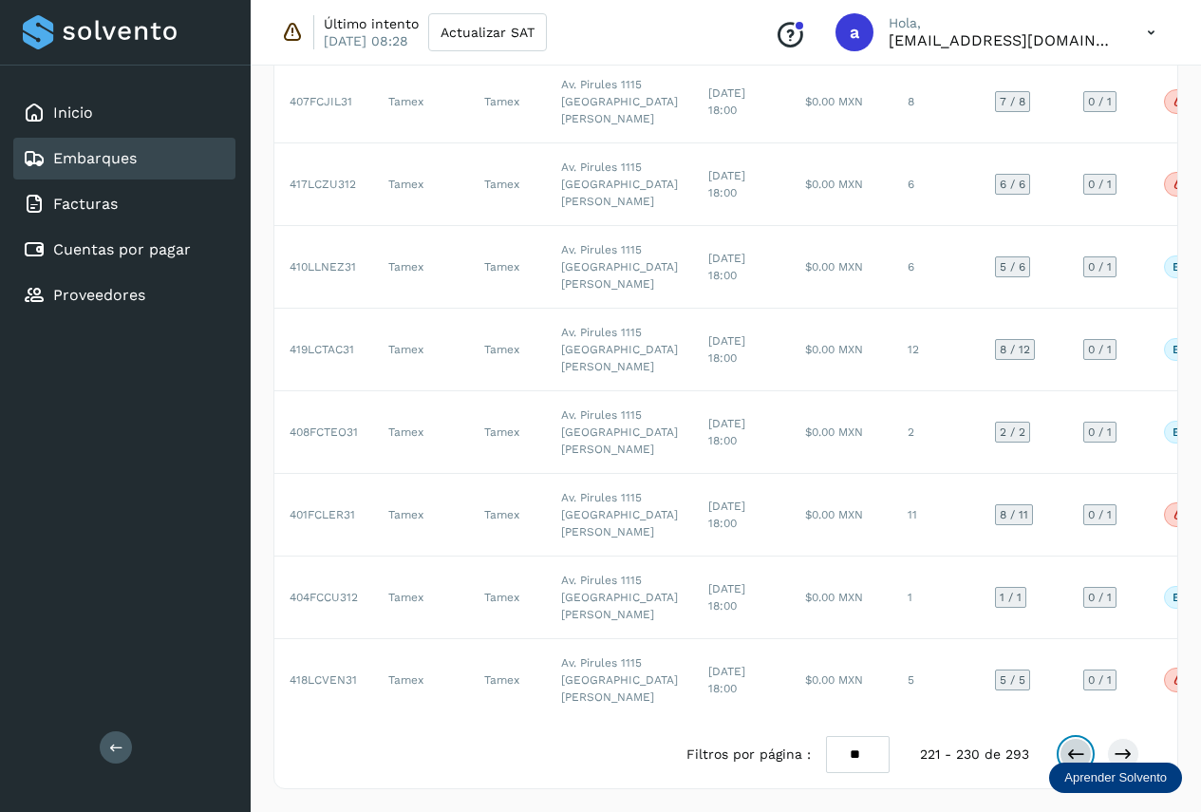
click at [1069, 756] on icon at bounding box center [1075, 753] width 19 height 19
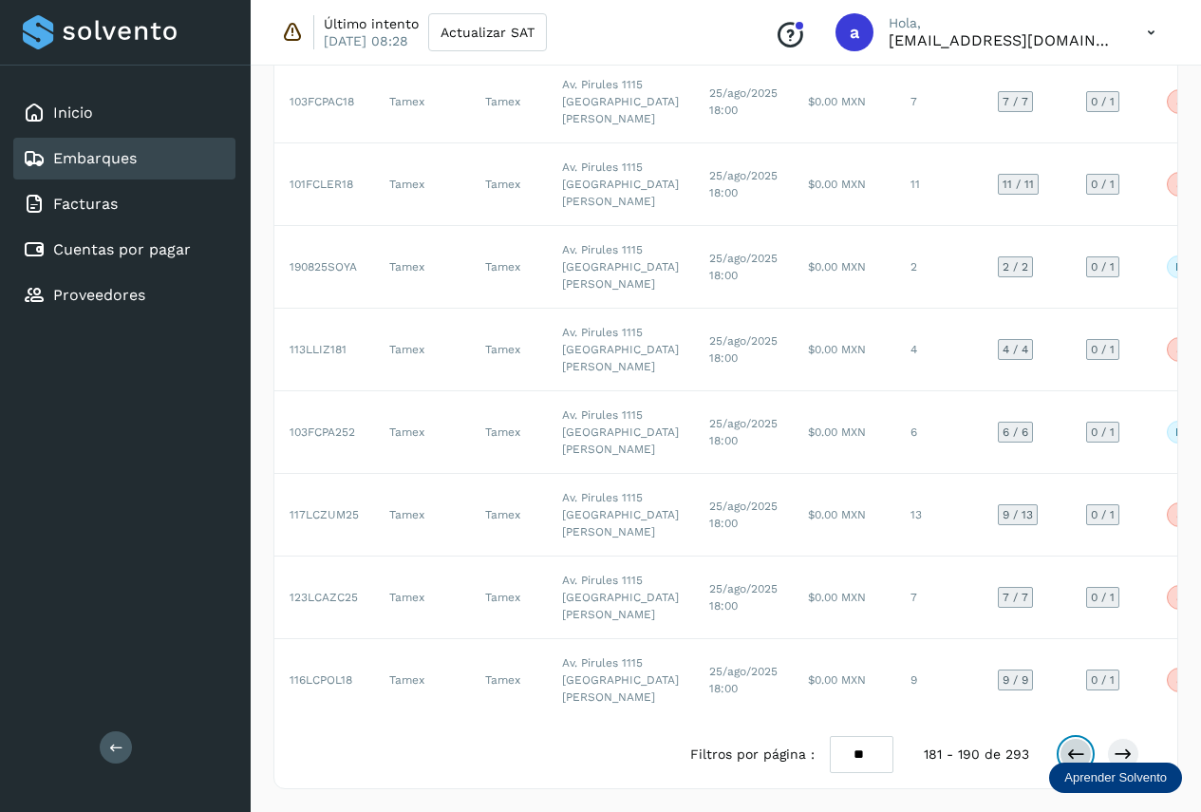
click at [1069, 756] on icon at bounding box center [1075, 753] width 19 height 19
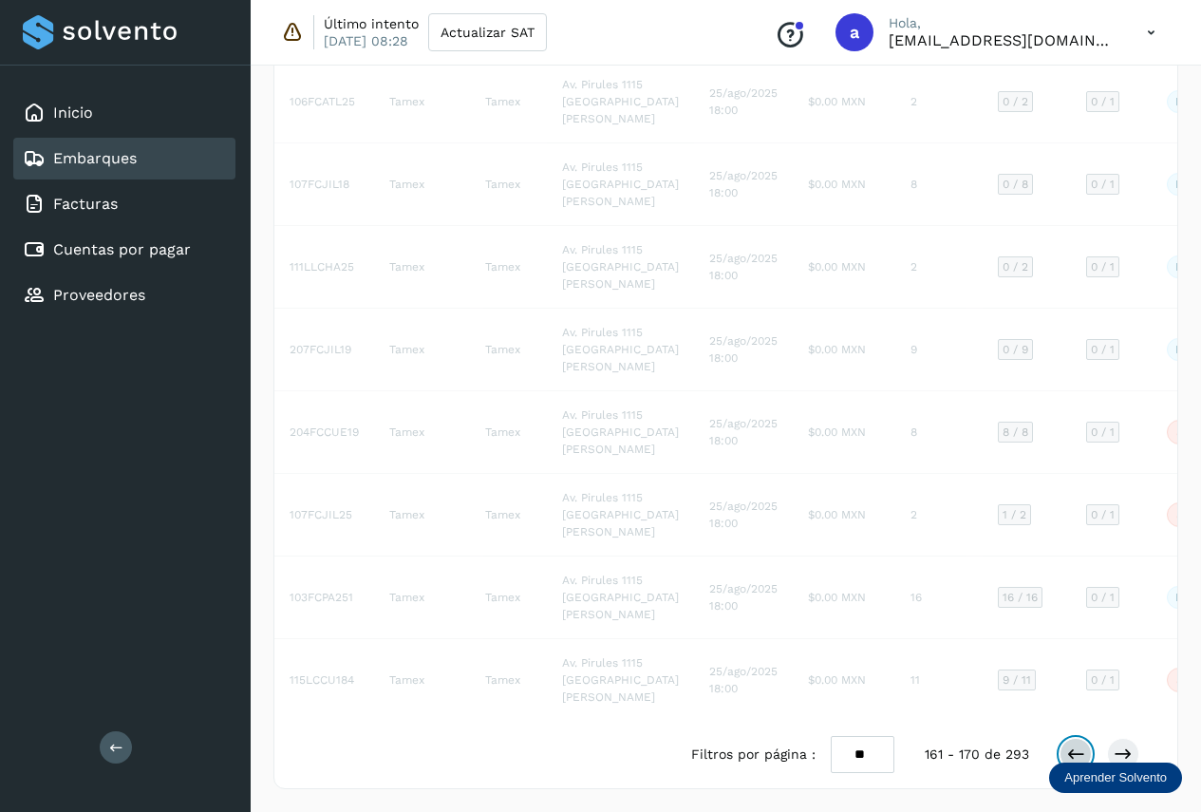
click at [1069, 756] on icon at bounding box center [1075, 753] width 19 height 19
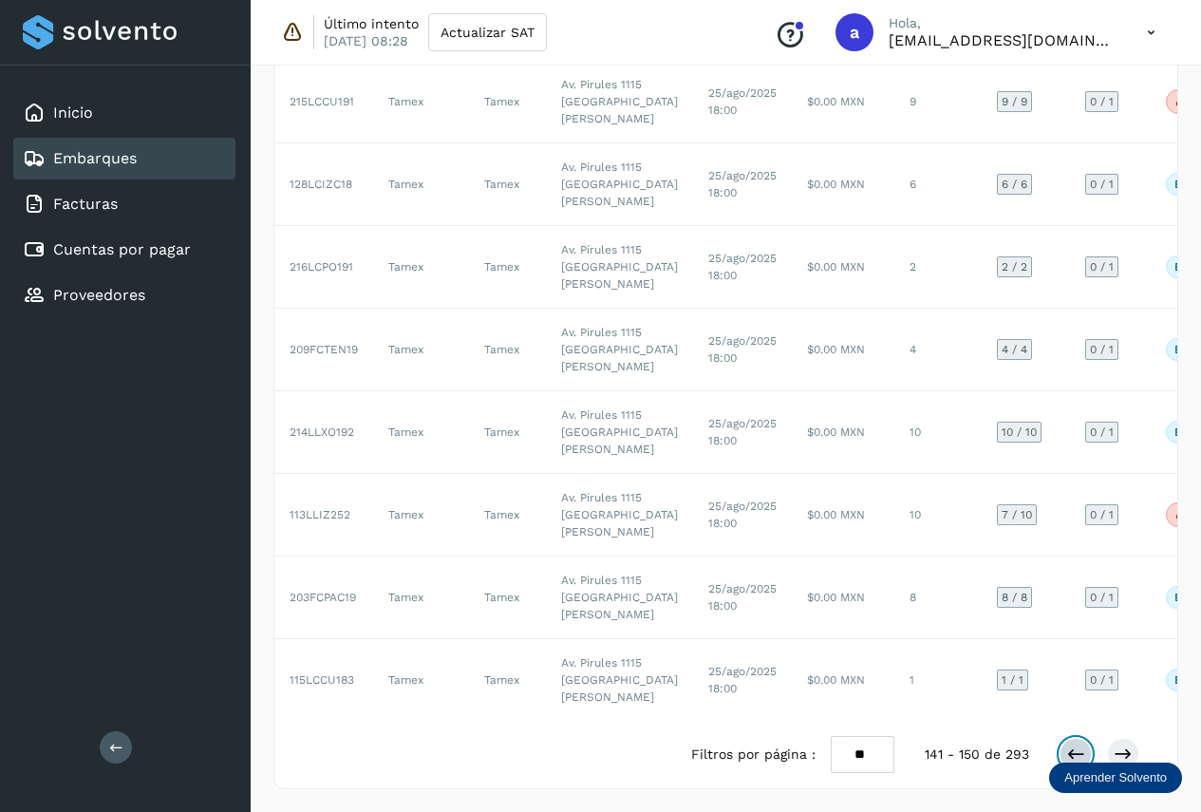
click at [1069, 756] on icon at bounding box center [1075, 753] width 19 height 19
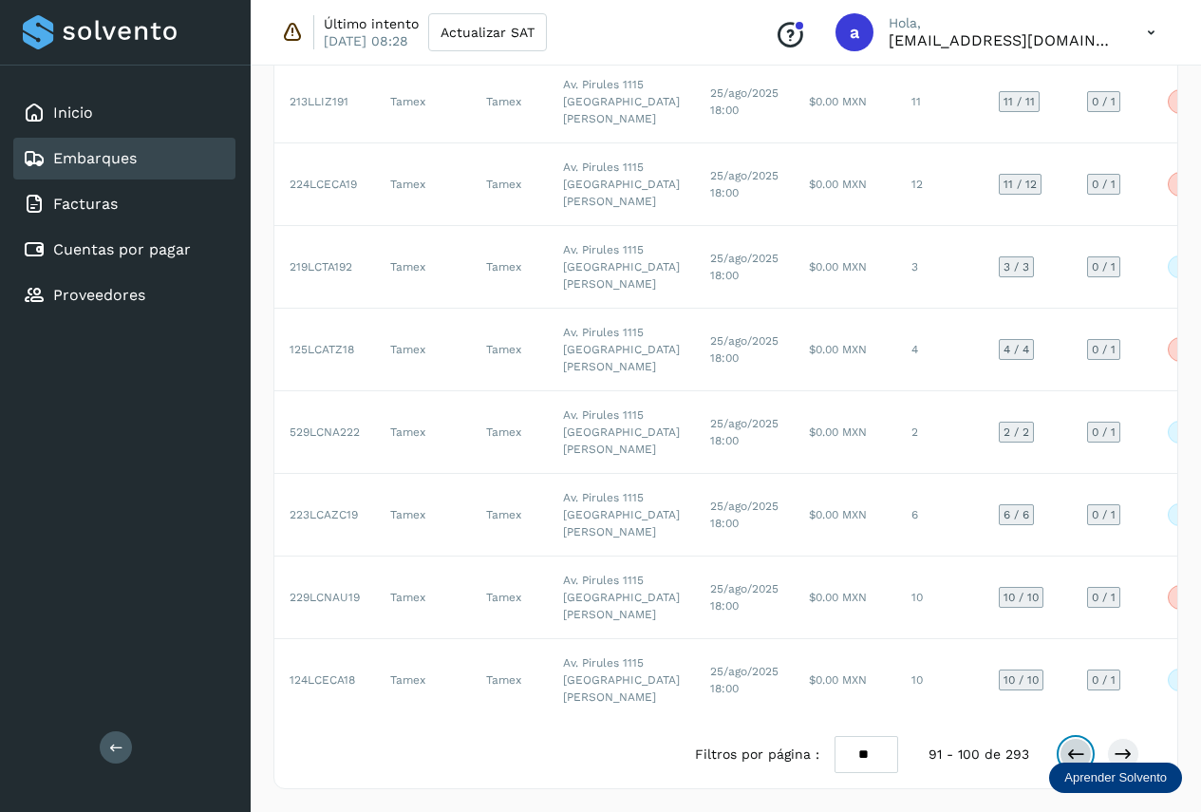
click at [1069, 756] on icon at bounding box center [1075, 753] width 19 height 19
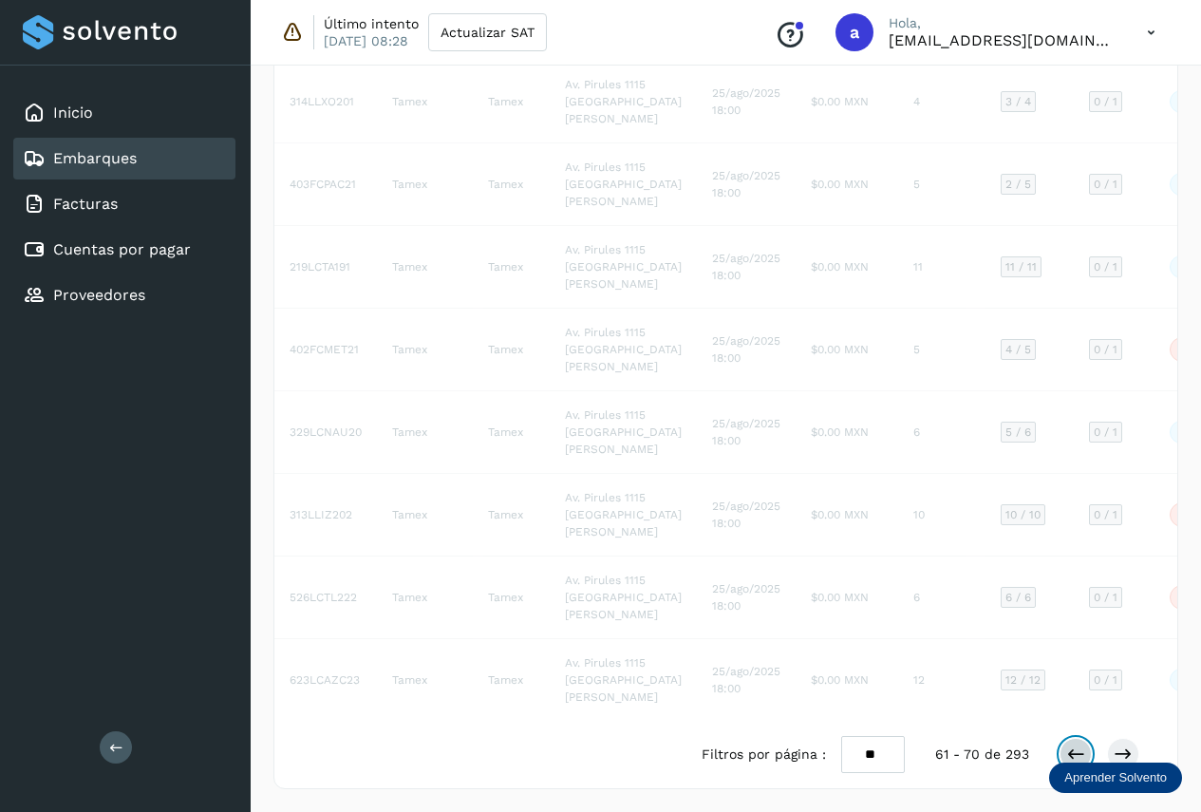
click at [1069, 756] on icon at bounding box center [1075, 753] width 19 height 19
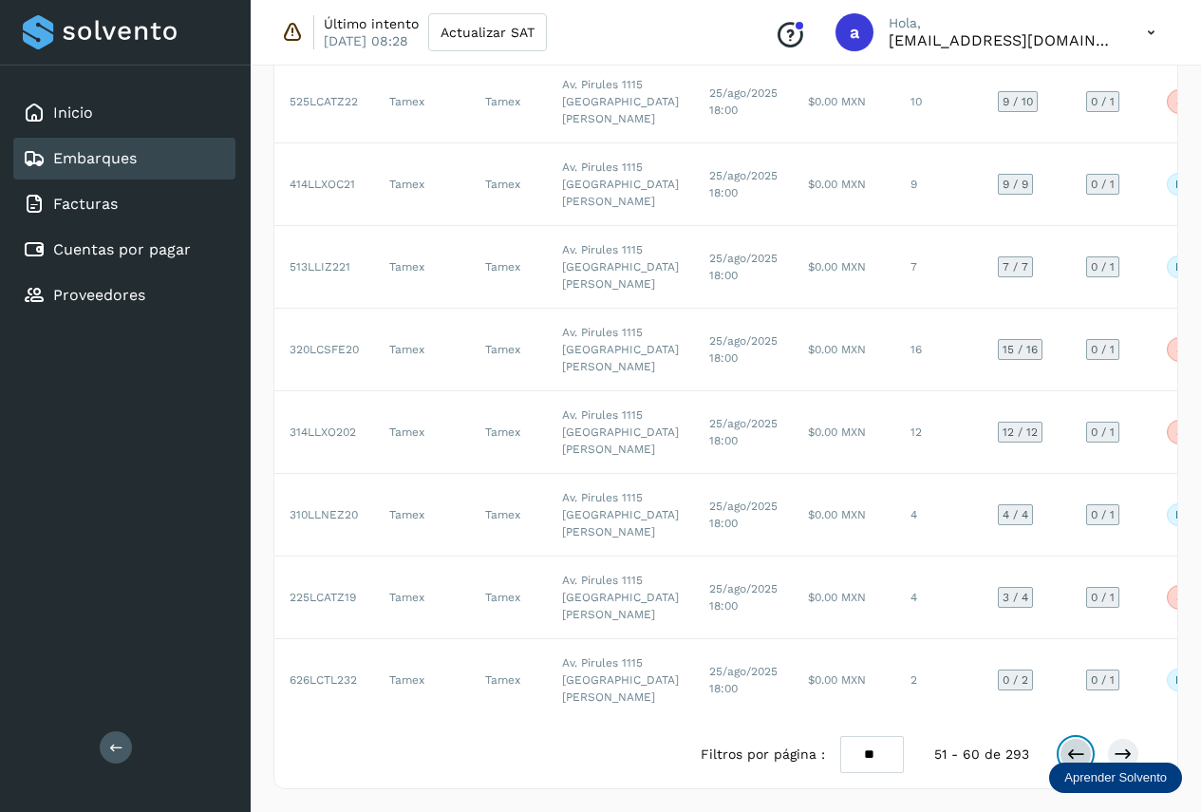
scroll to position [889, 0]
click at [1069, 756] on icon at bounding box center [1075, 753] width 19 height 19
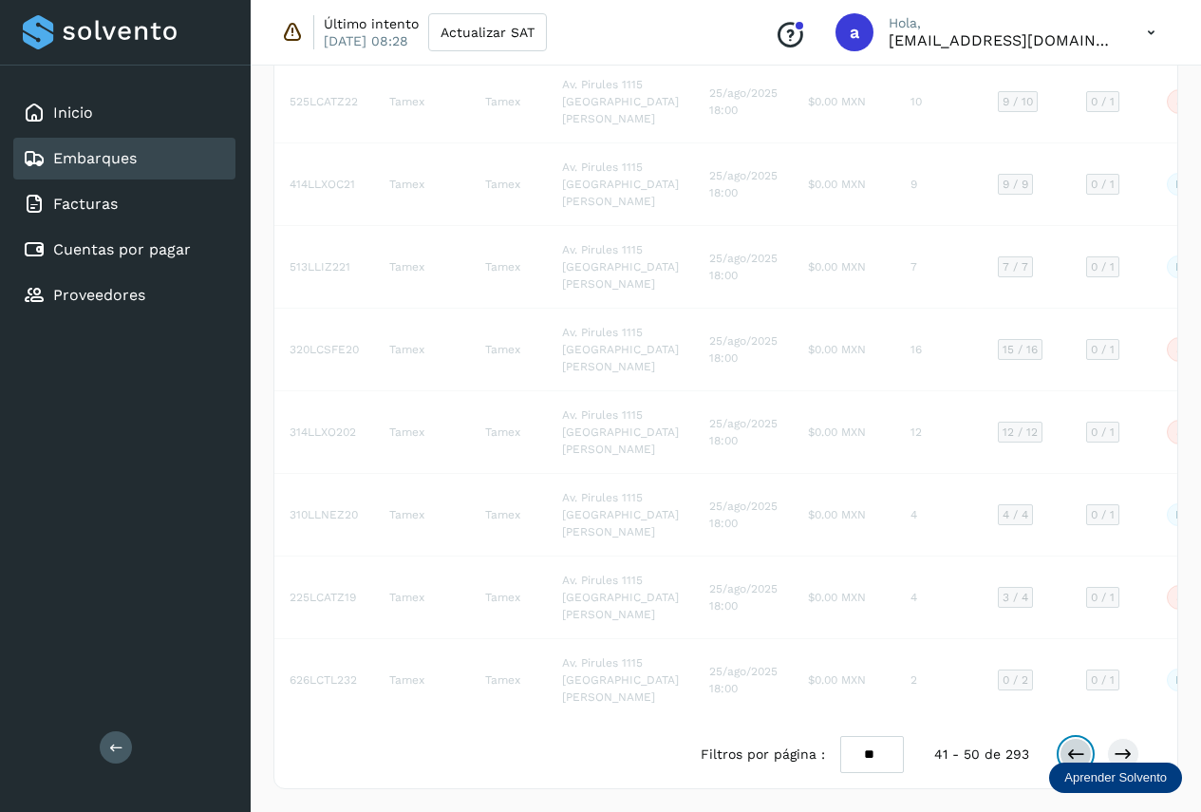
click at [1068, 756] on icon at bounding box center [1075, 753] width 19 height 19
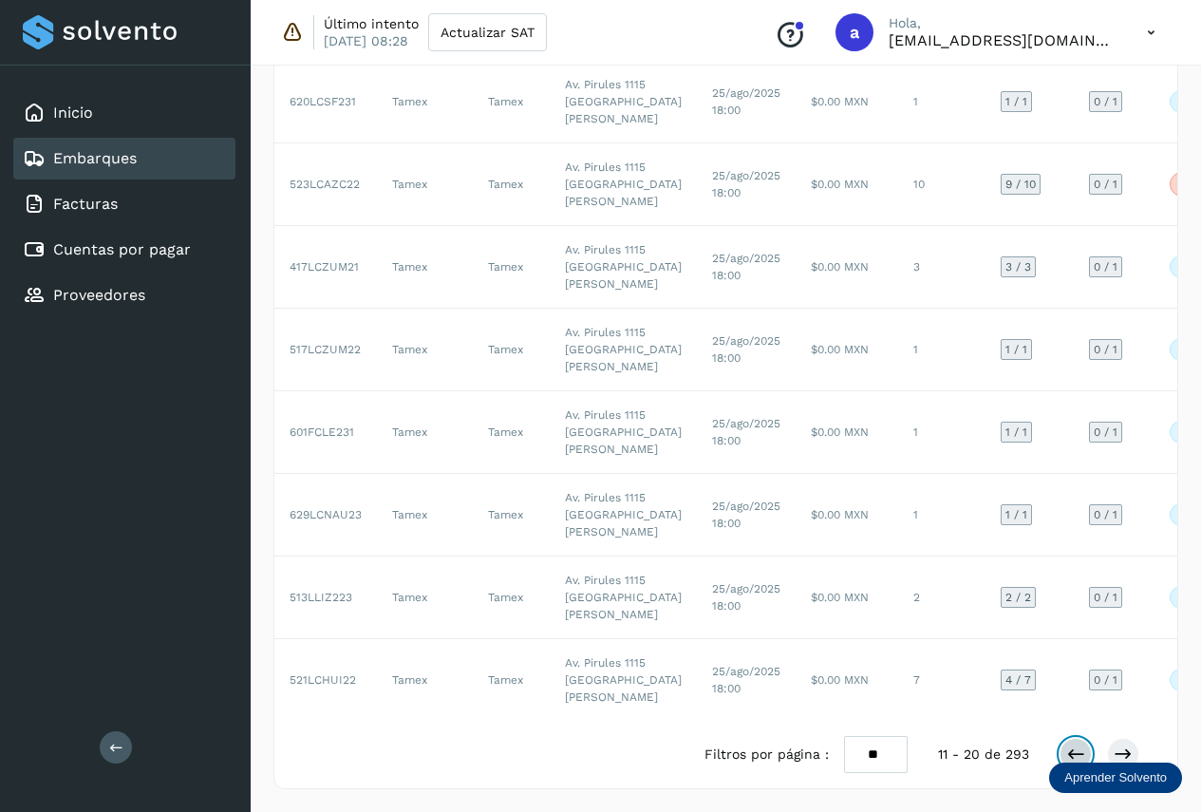
click at [1068, 756] on icon at bounding box center [1075, 753] width 19 height 19
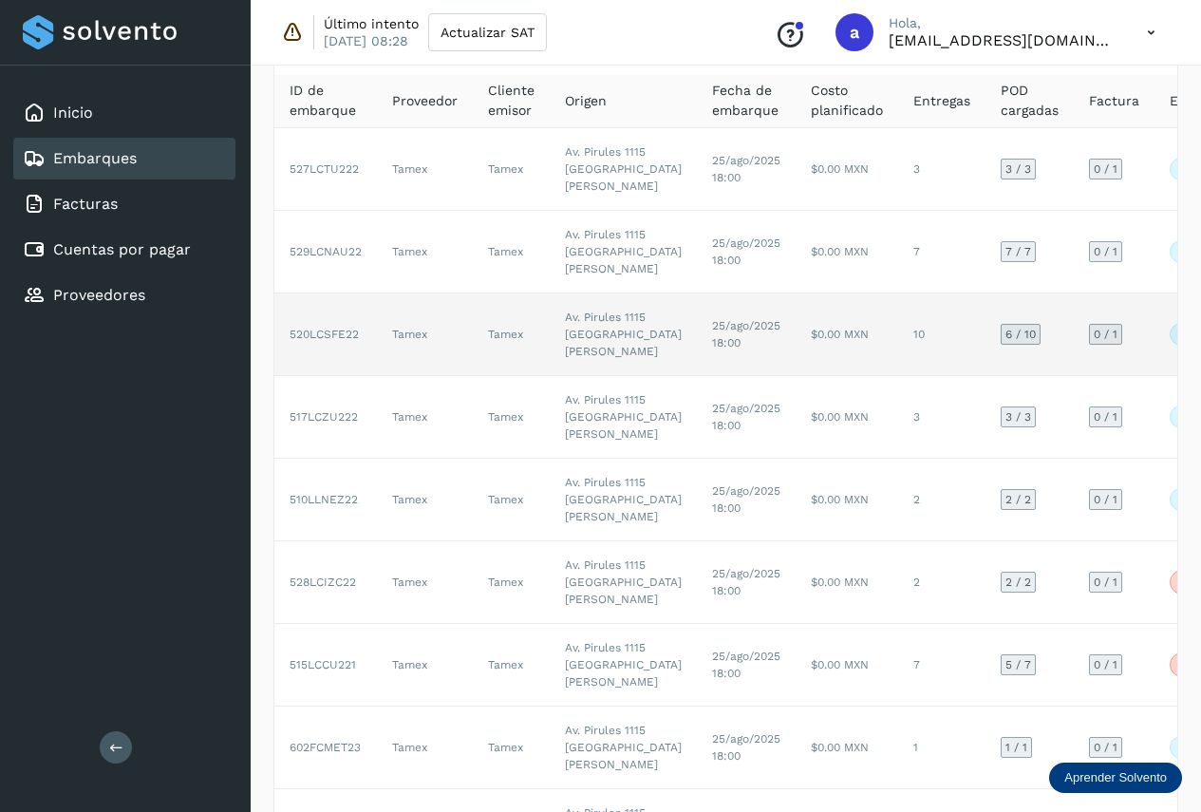
scroll to position [0, 0]
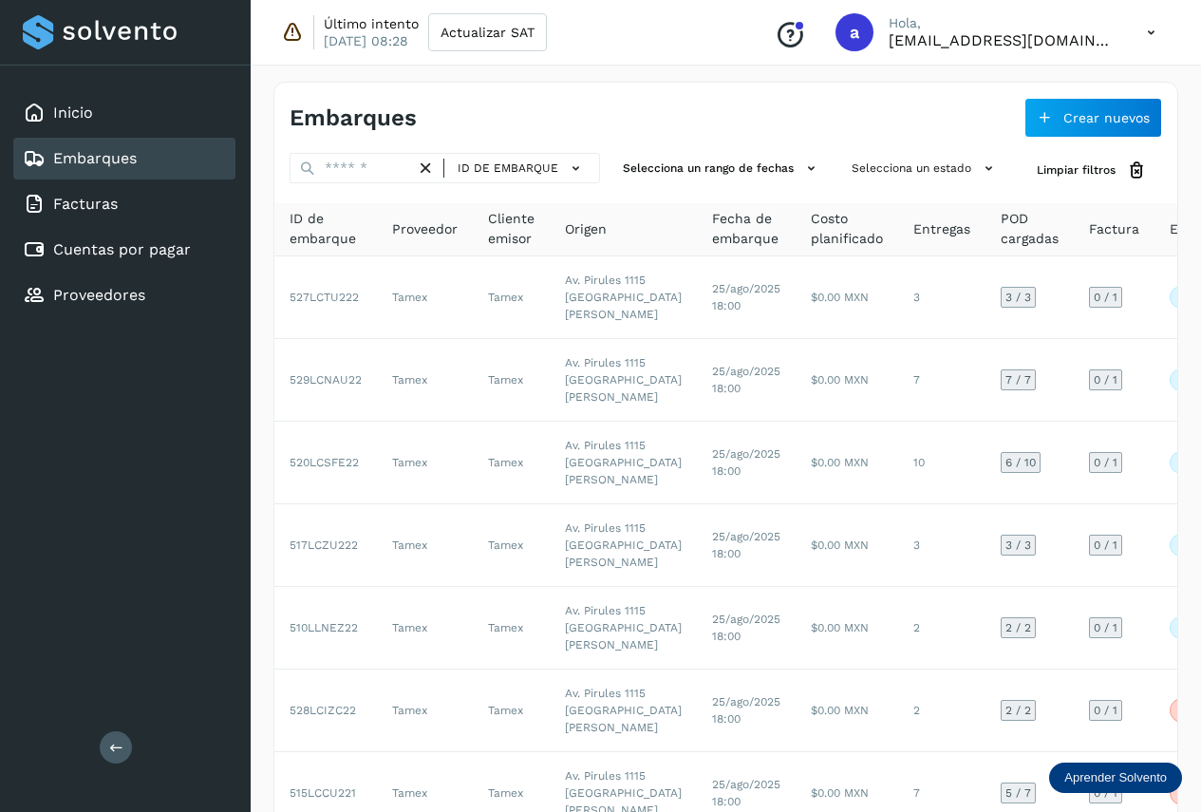
click at [165, 162] on div "Embarques" at bounding box center [124, 159] width 222 height 42
click at [160, 161] on div "Embarques" at bounding box center [124, 159] width 222 height 42
